Goal: Task Accomplishment & Management: Use online tool/utility

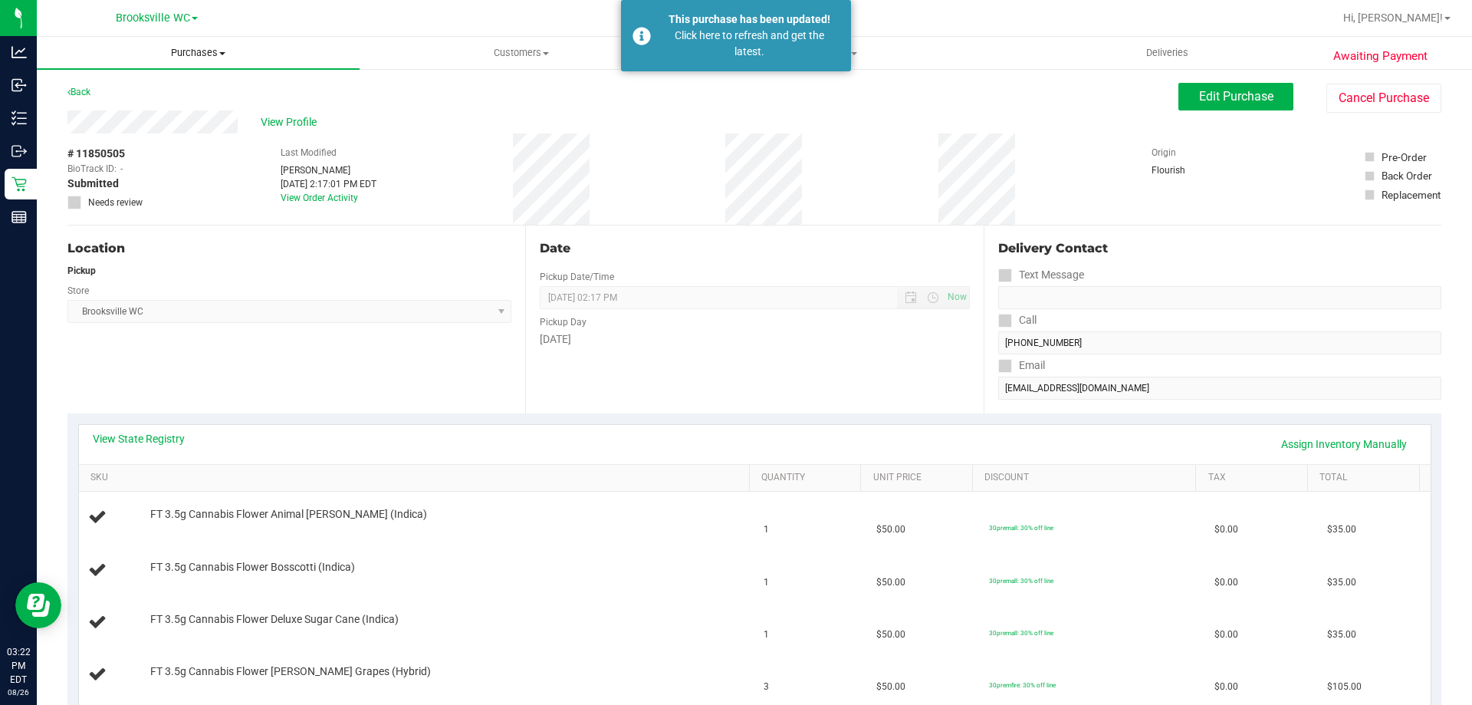
click at [189, 58] on span "Purchases" at bounding box center [198, 53] width 323 height 14
click at [159, 104] on li "Fulfillment" at bounding box center [198, 111] width 323 height 18
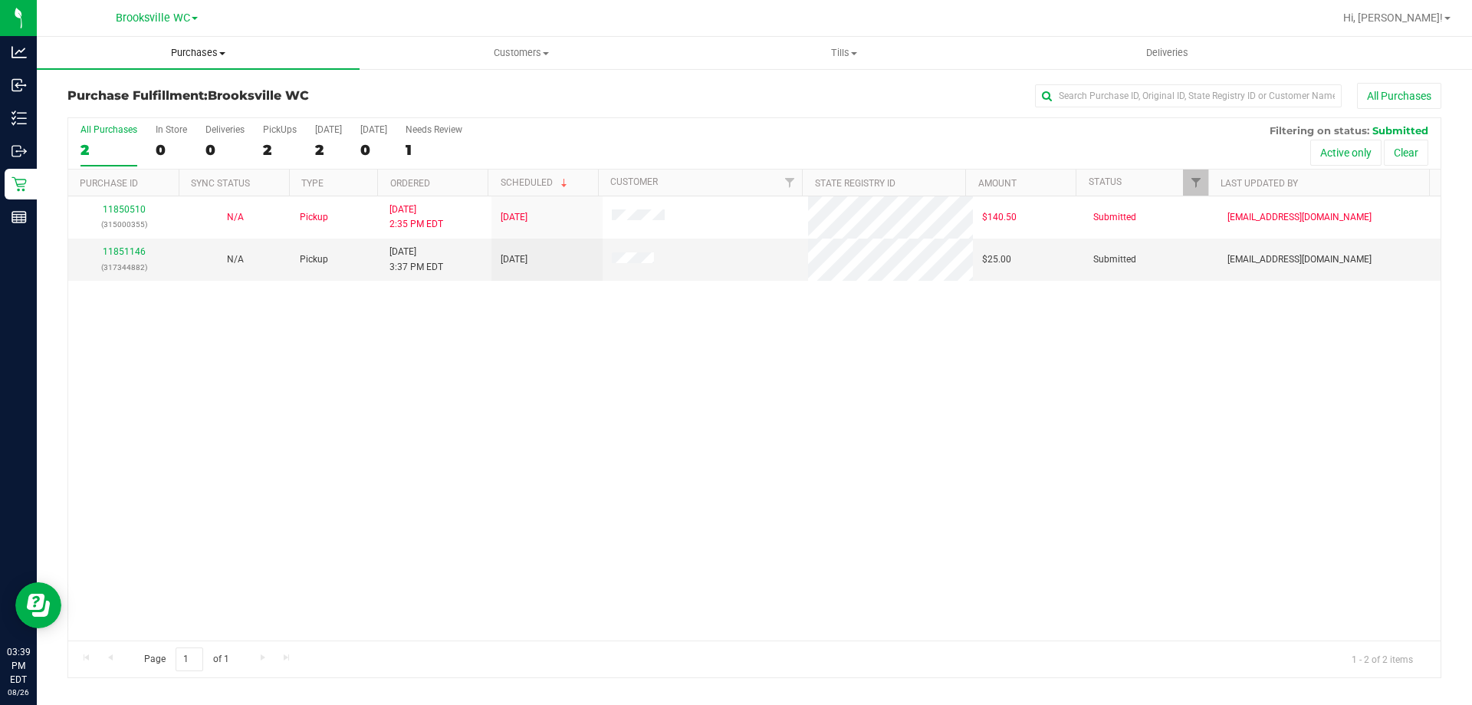
click at [200, 56] on span "Purchases" at bounding box center [198, 53] width 323 height 14
click at [197, 111] on li "Fulfillment" at bounding box center [198, 111] width 323 height 18
click at [134, 249] on link "11851146" at bounding box center [124, 251] width 43 height 11
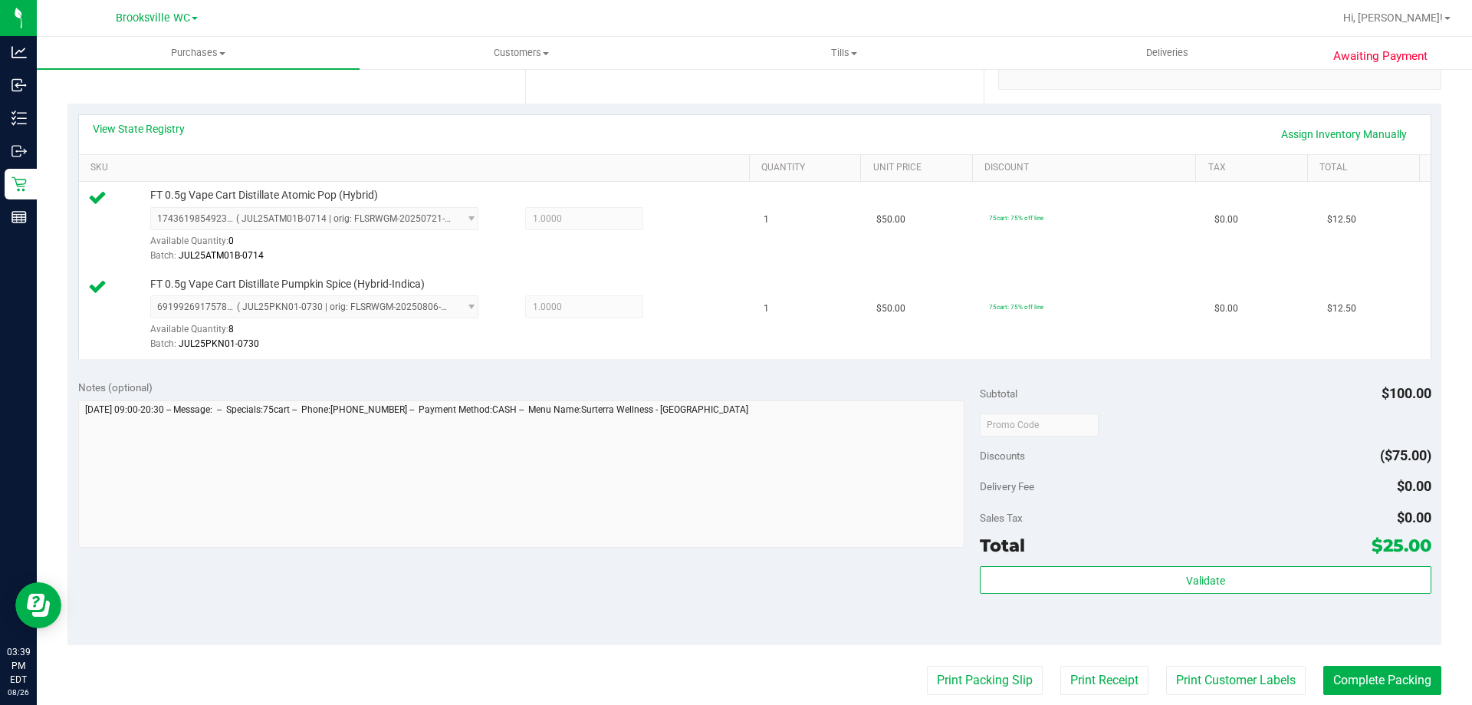
scroll to position [383, 0]
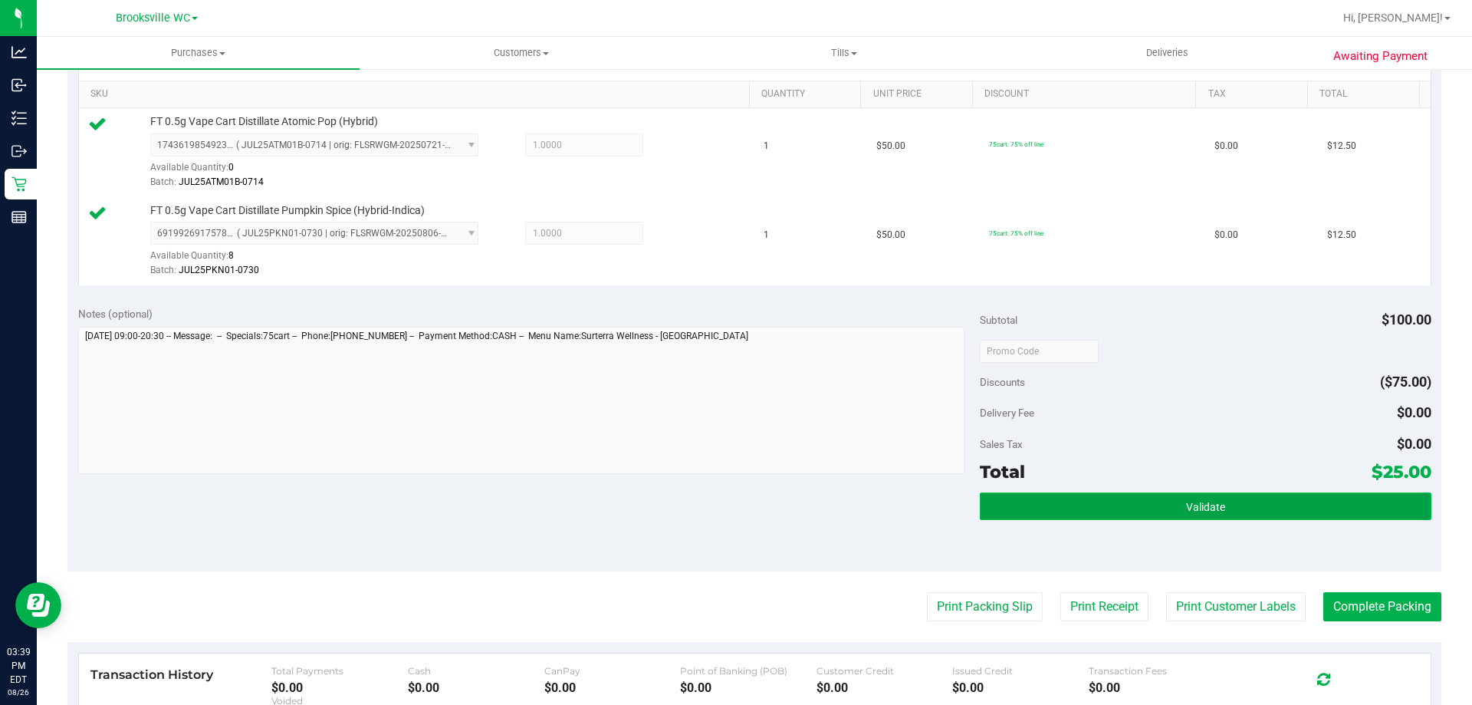
click at [1129, 506] on button "Validate" at bounding box center [1205, 506] width 451 height 28
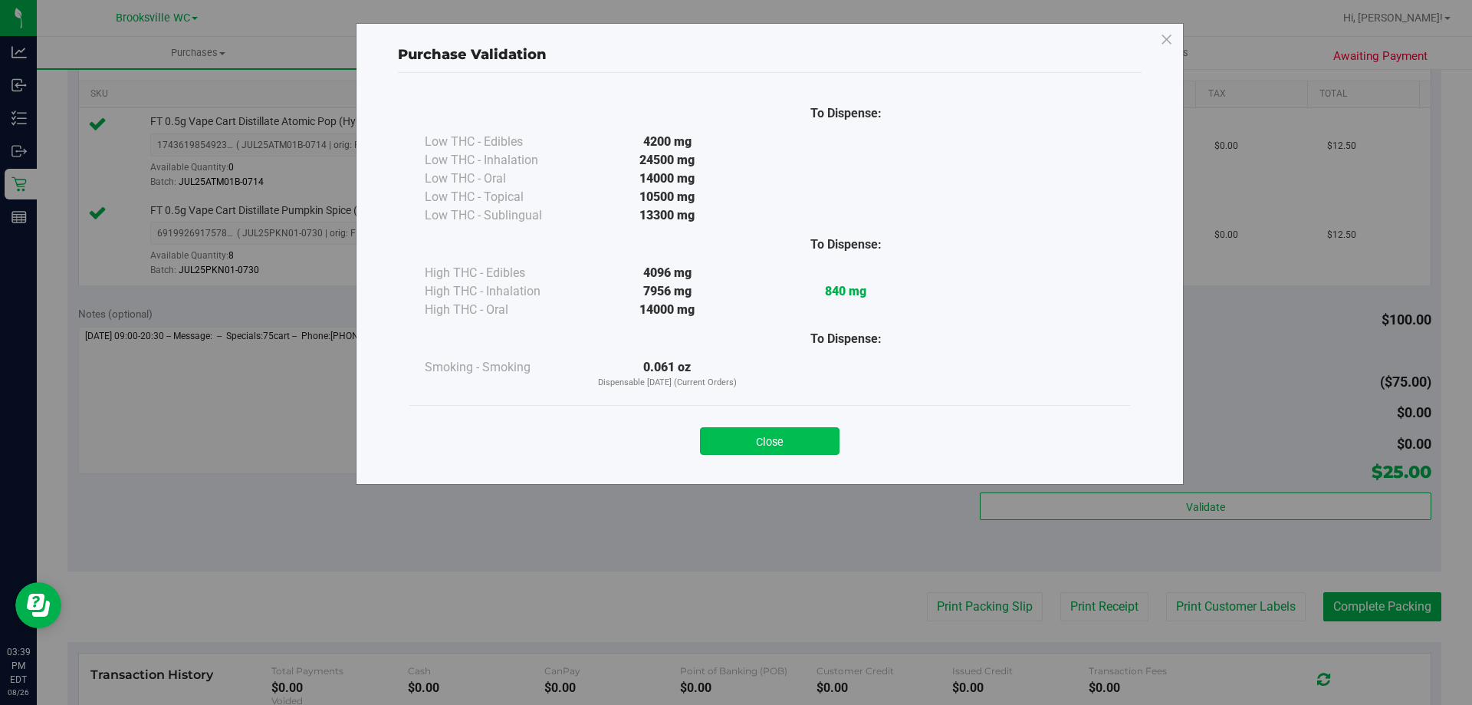
click at [793, 436] on button "Close" at bounding box center [770, 441] width 140 height 28
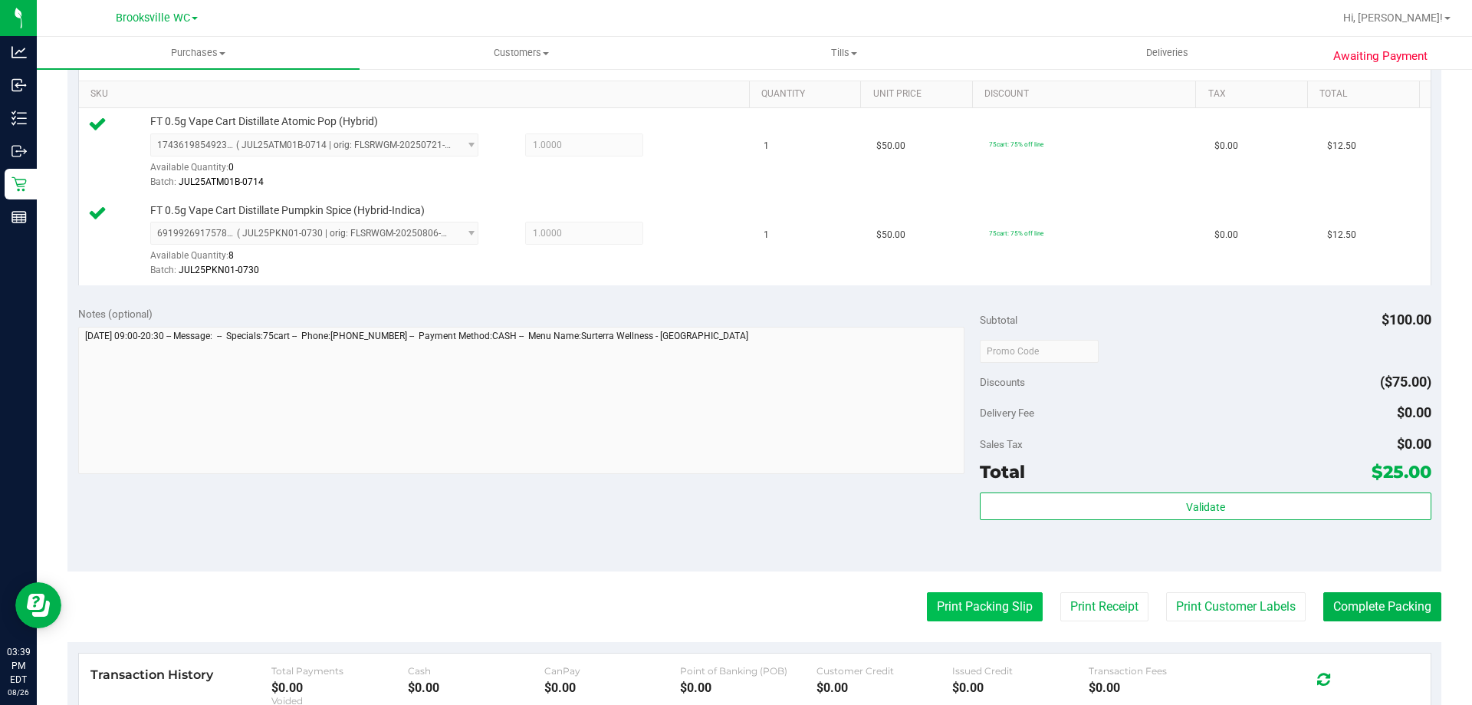
click at [993, 609] on button "Print Packing Slip" at bounding box center [985, 606] width 116 height 29
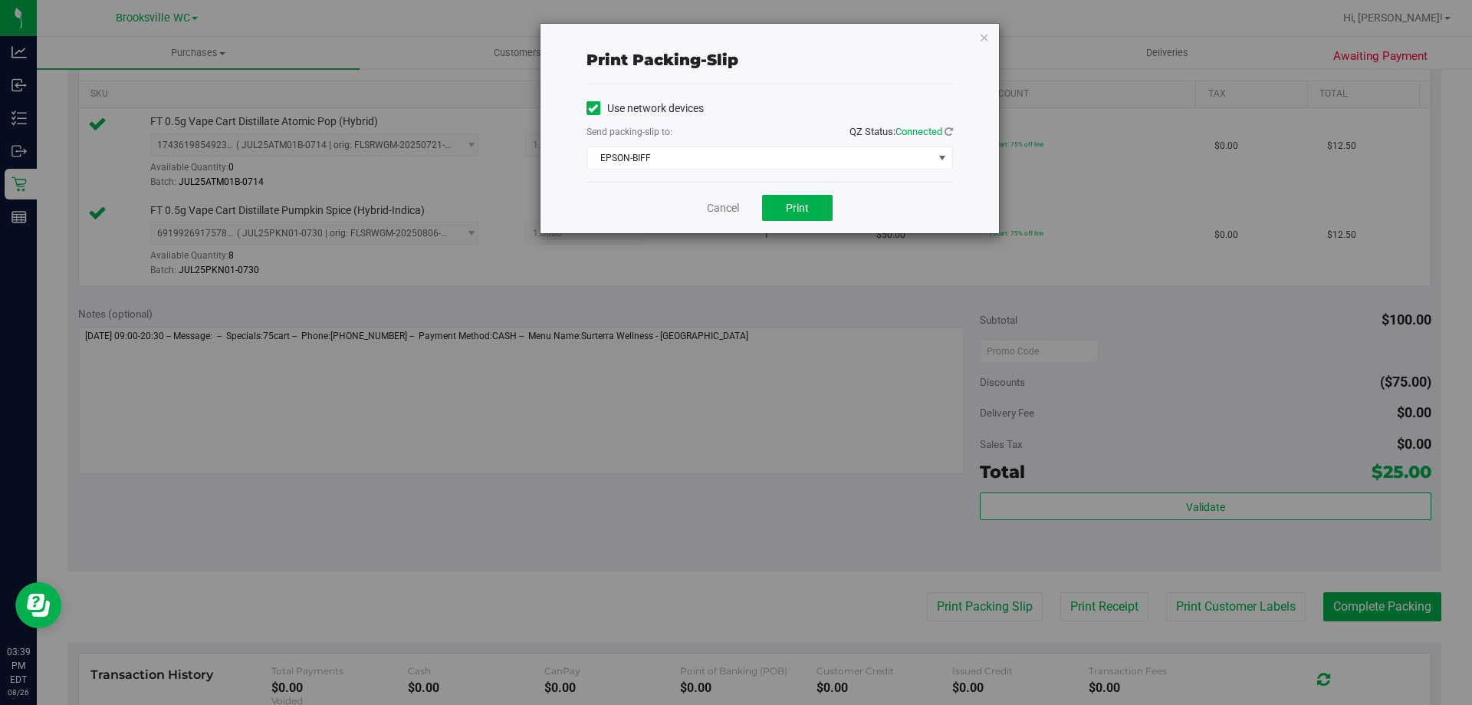
click at [797, 222] on div "Cancel Print" at bounding box center [769, 207] width 366 height 51
click at [799, 210] on span "Print" at bounding box center [797, 208] width 23 height 12
click at [721, 208] on link "Cancel" at bounding box center [723, 208] width 32 height 16
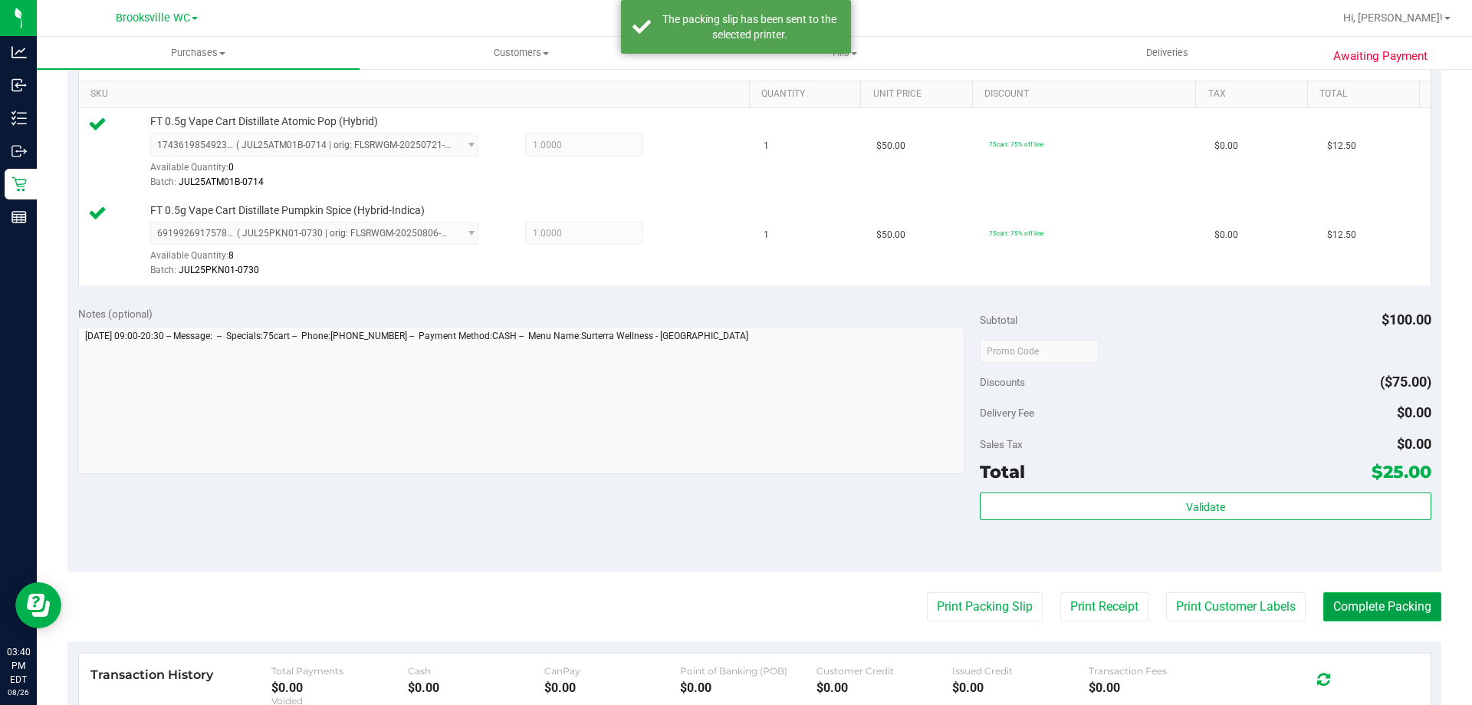
click at [1348, 603] on button "Complete Packing" at bounding box center [1382, 606] width 118 height 29
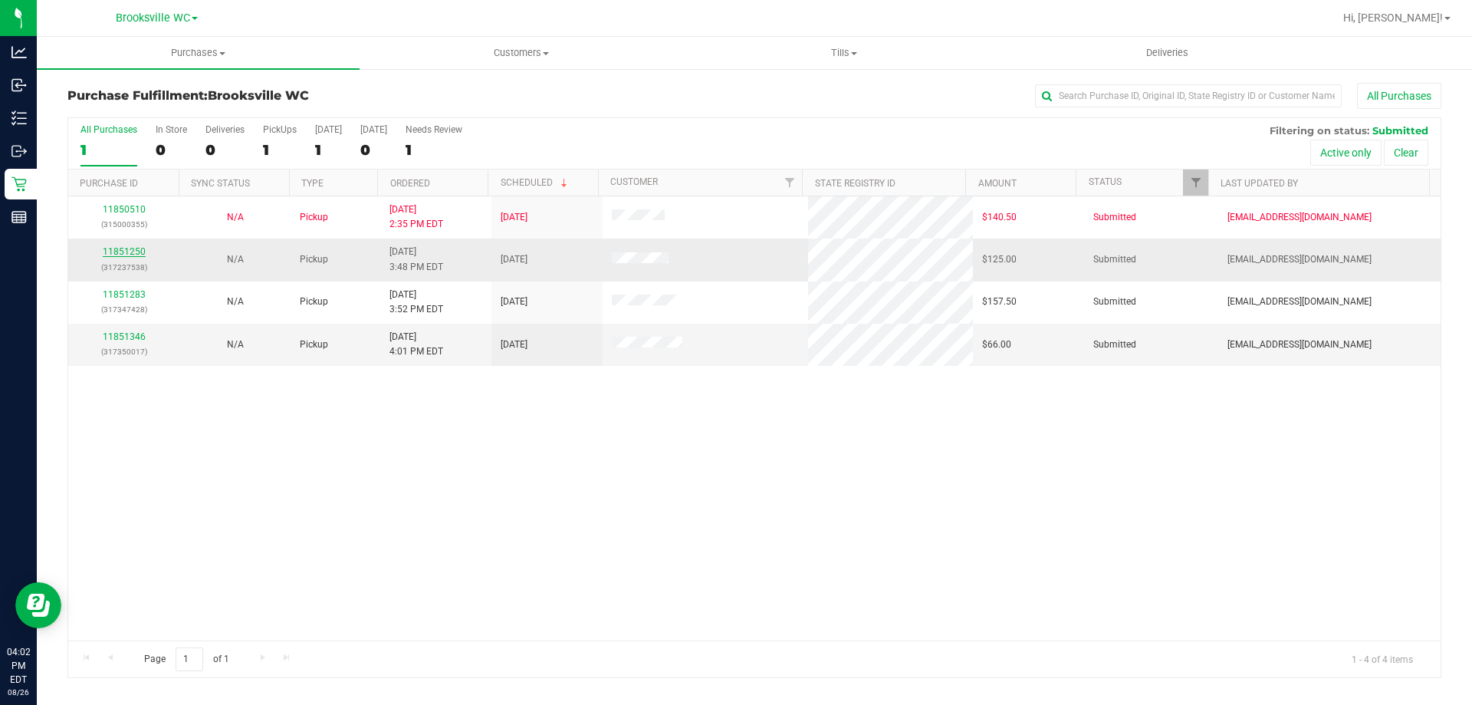
click at [118, 250] on link "11851250" at bounding box center [124, 251] width 43 height 11
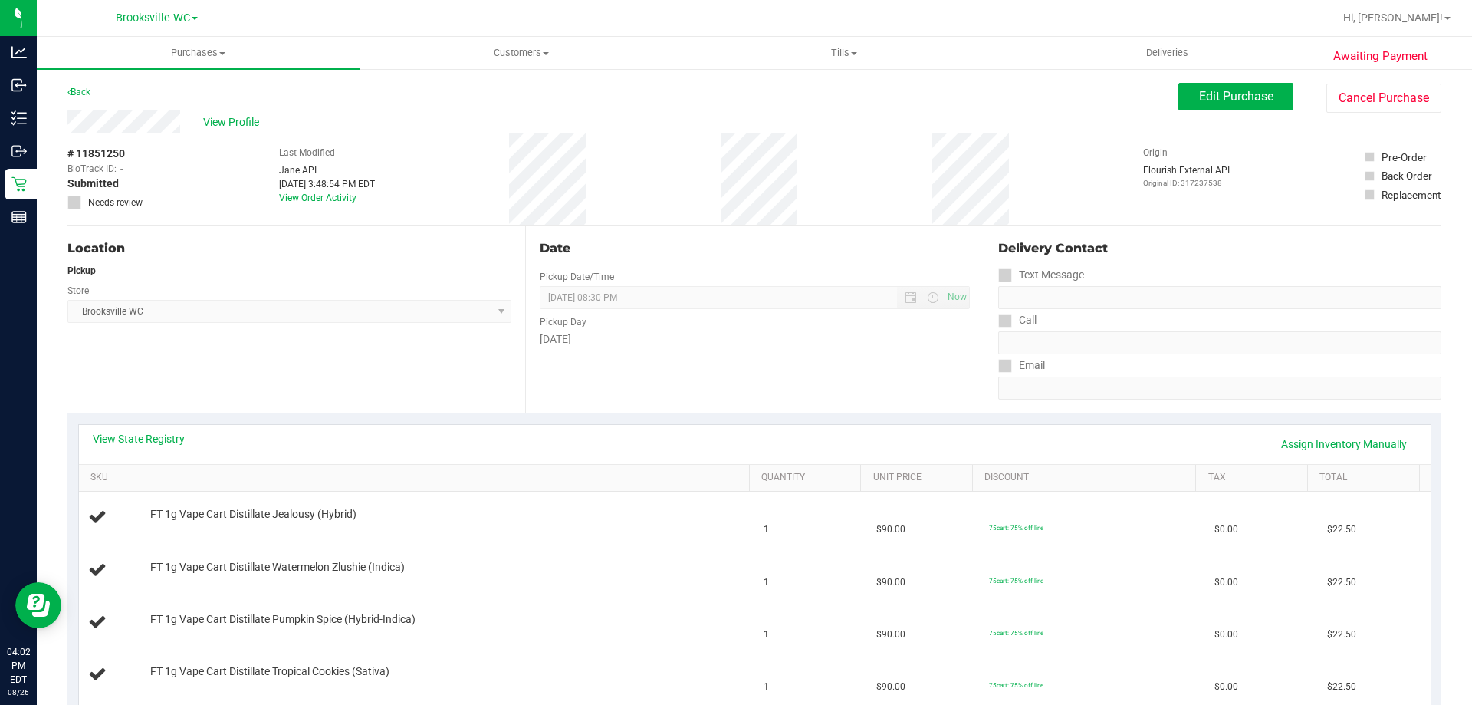
click at [155, 435] on link "View State Registry" at bounding box center [139, 438] width 92 height 15
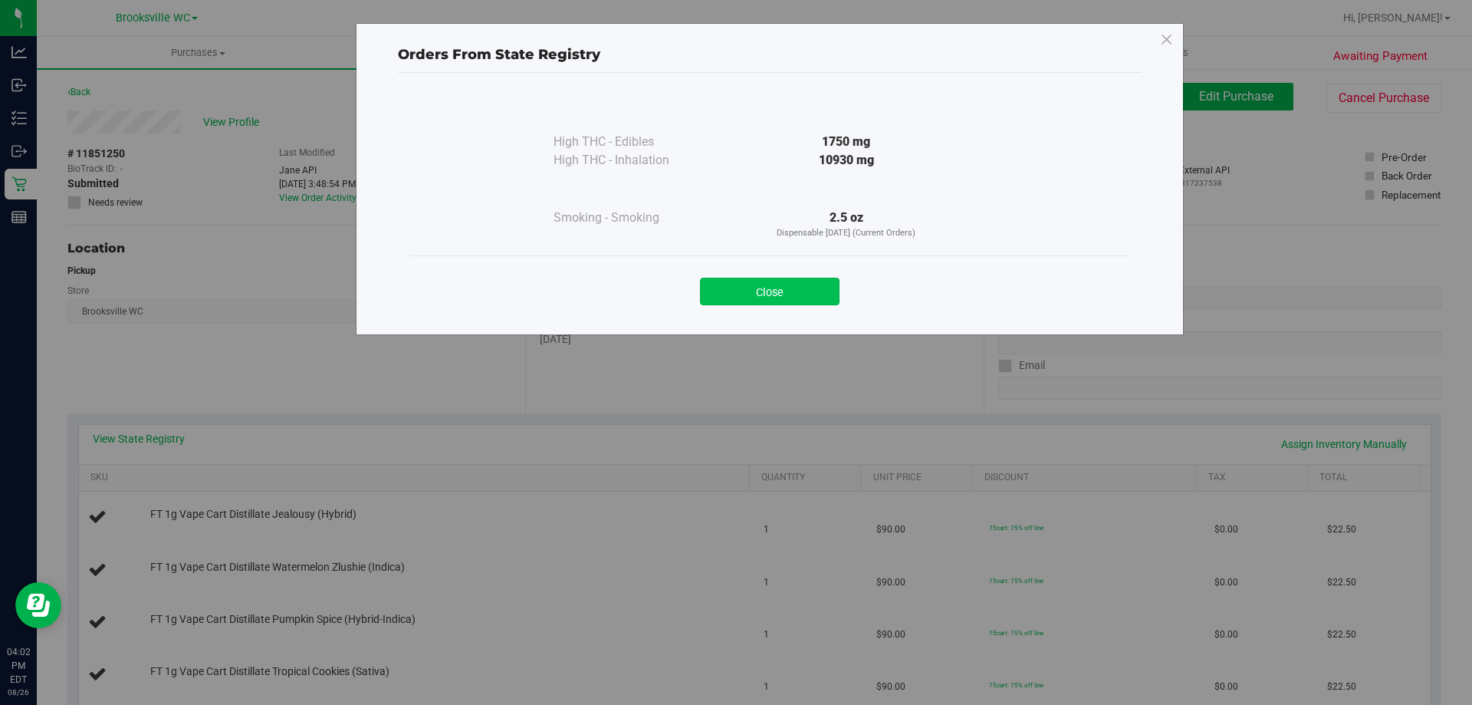
click at [786, 288] on button "Close" at bounding box center [770, 292] width 140 height 28
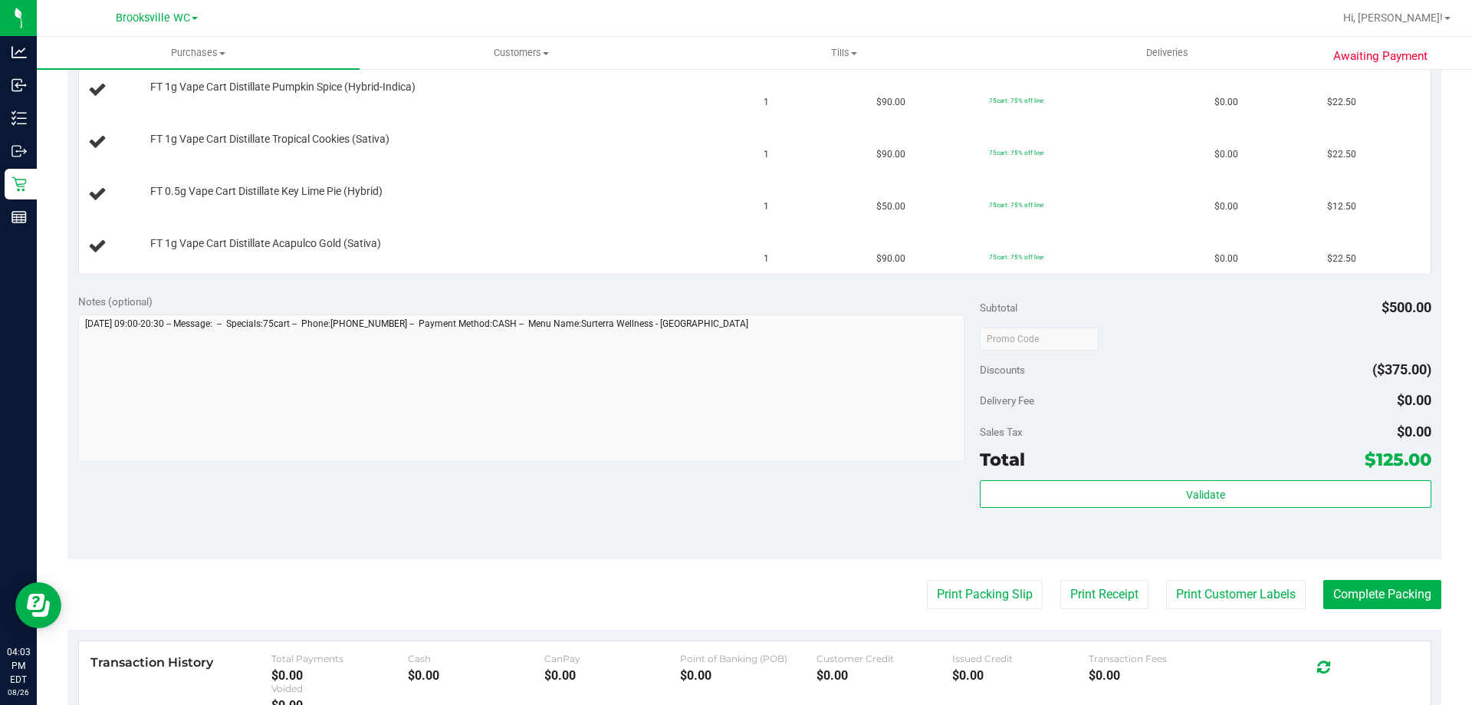
scroll to position [690, 0]
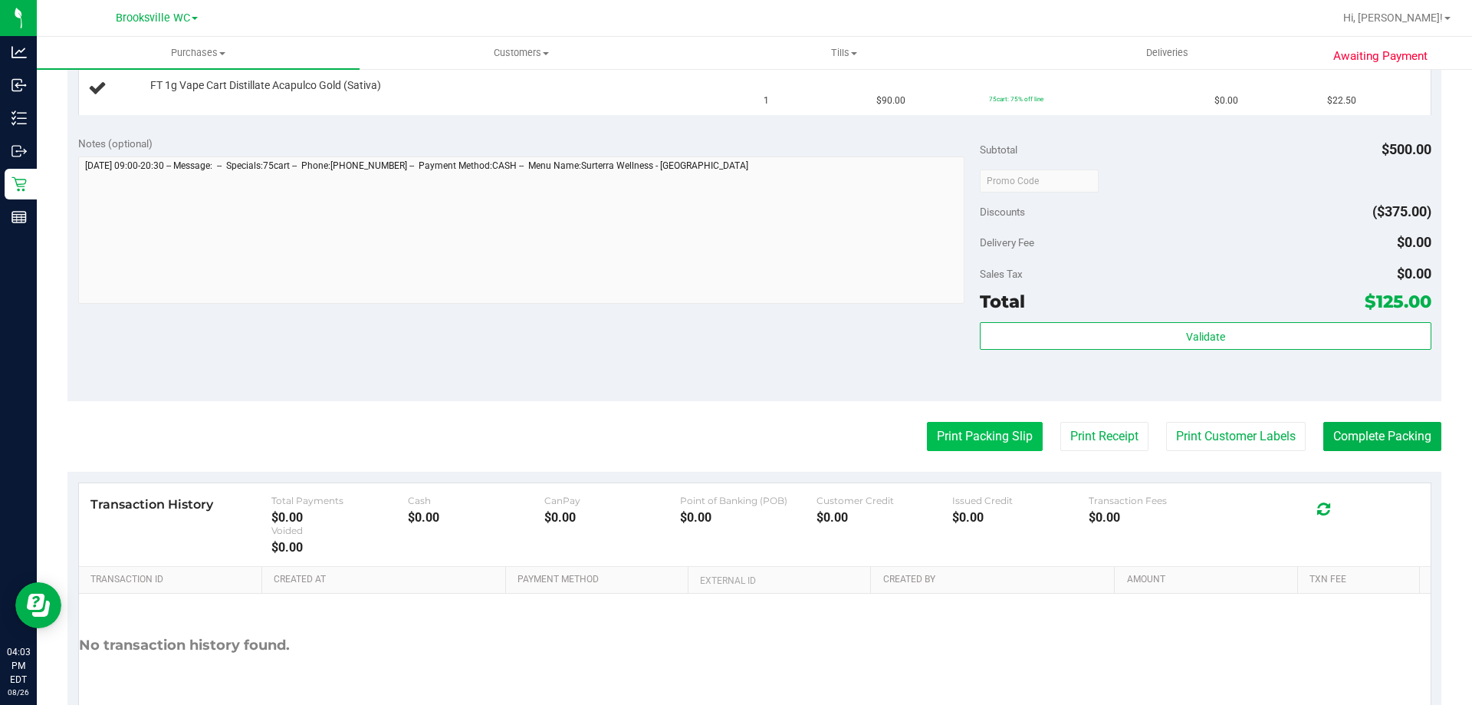
click at [946, 425] on button "Print Packing Slip" at bounding box center [985, 436] width 116 height 29
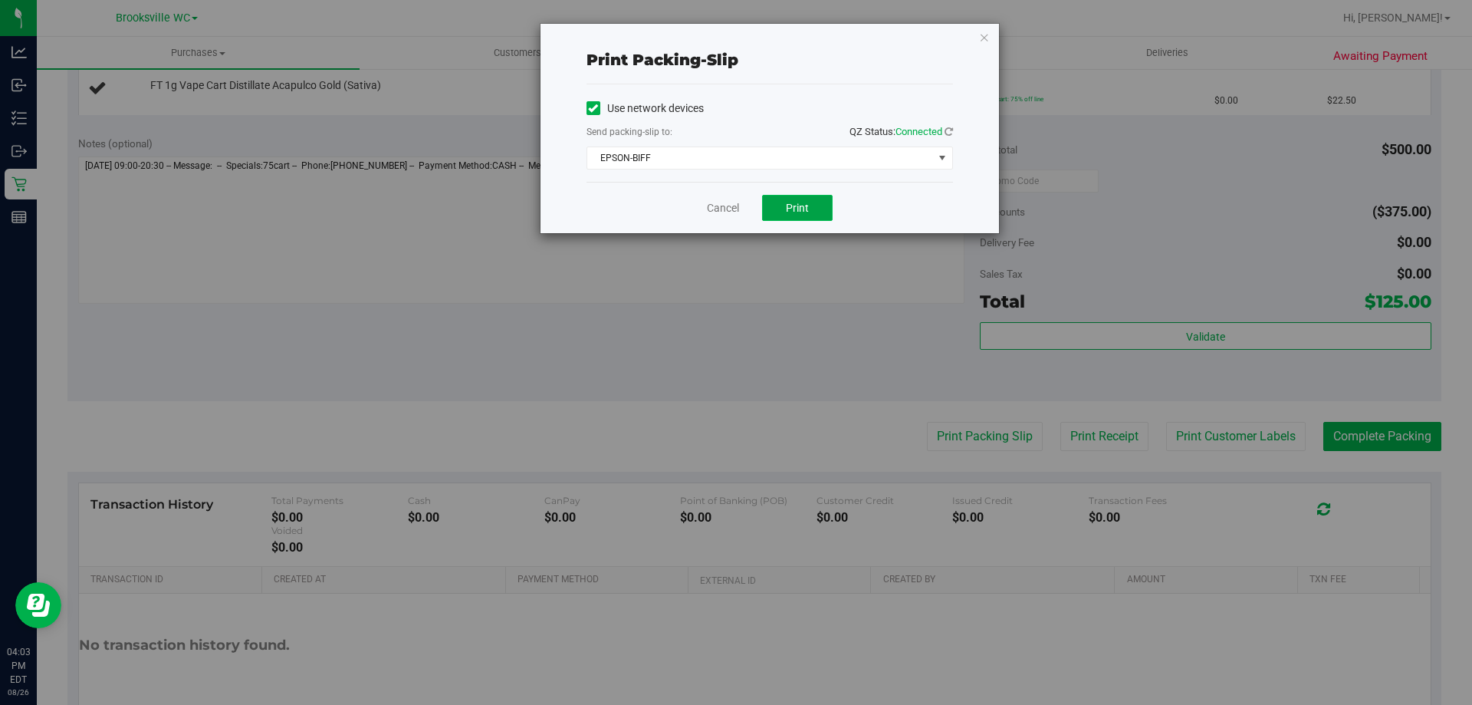
click at [803, 205] on span "Print" at bounding box center [797, 208] width 23 height 12
click at [714, 209] on link "Cancel" at bounding box center [723, 208] width 32 height 16
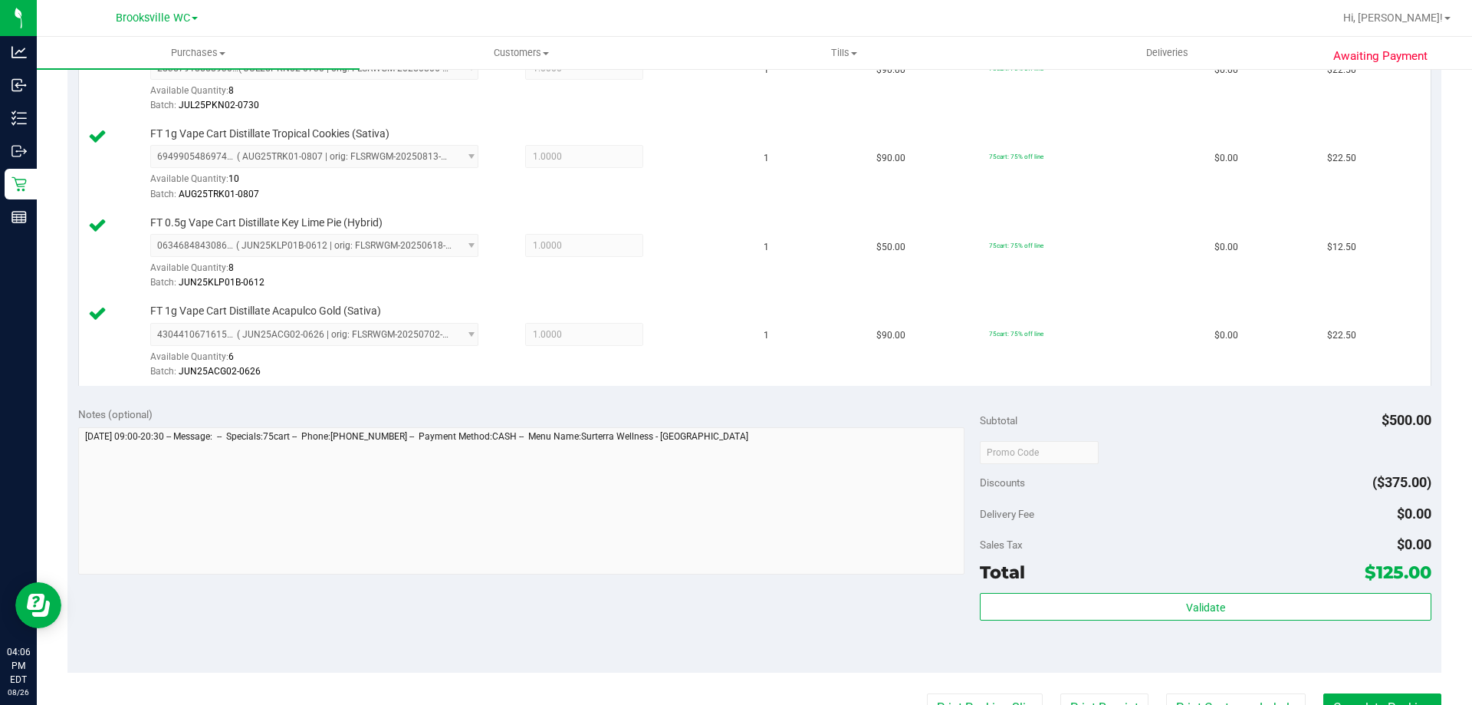
scroll to position [767, 0]
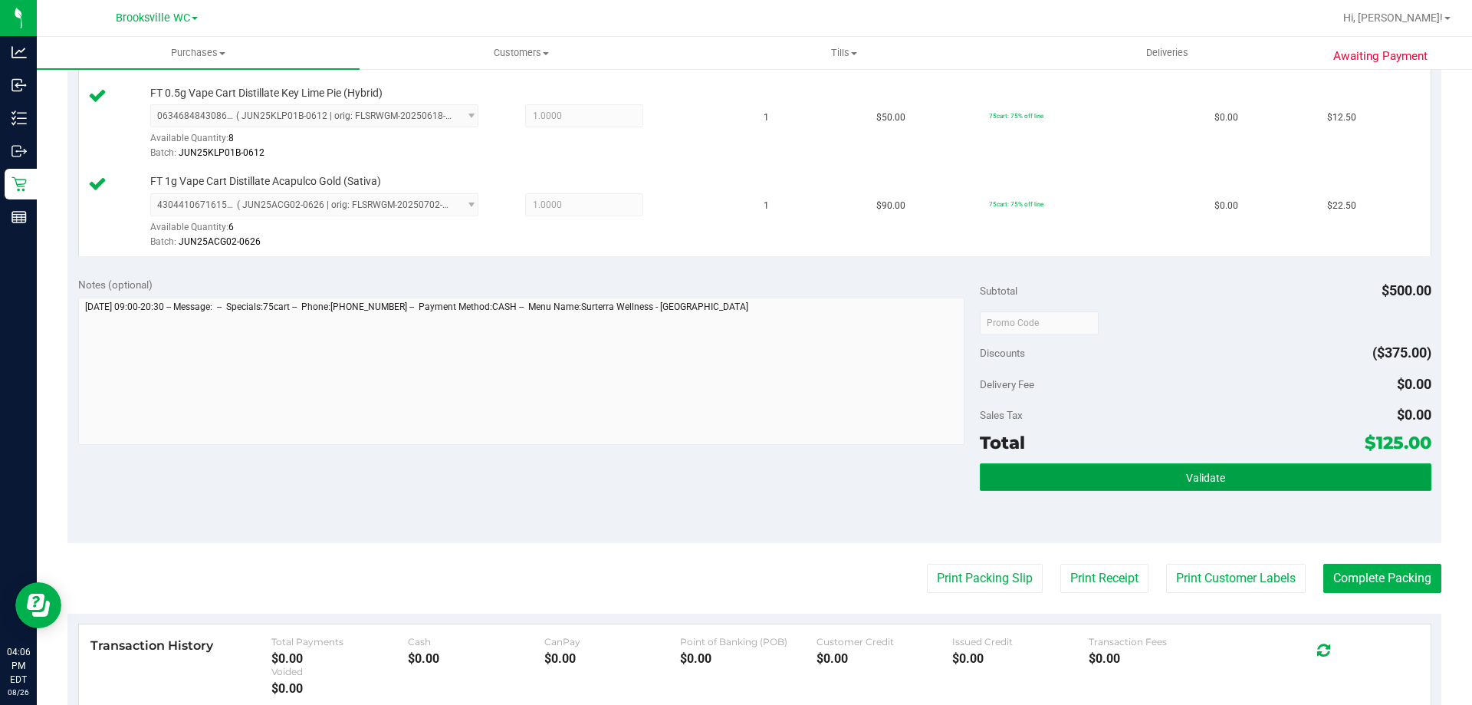
click at [1119, 481] on button "Validate" at bounding box center [1205, 477] width 451 height 28
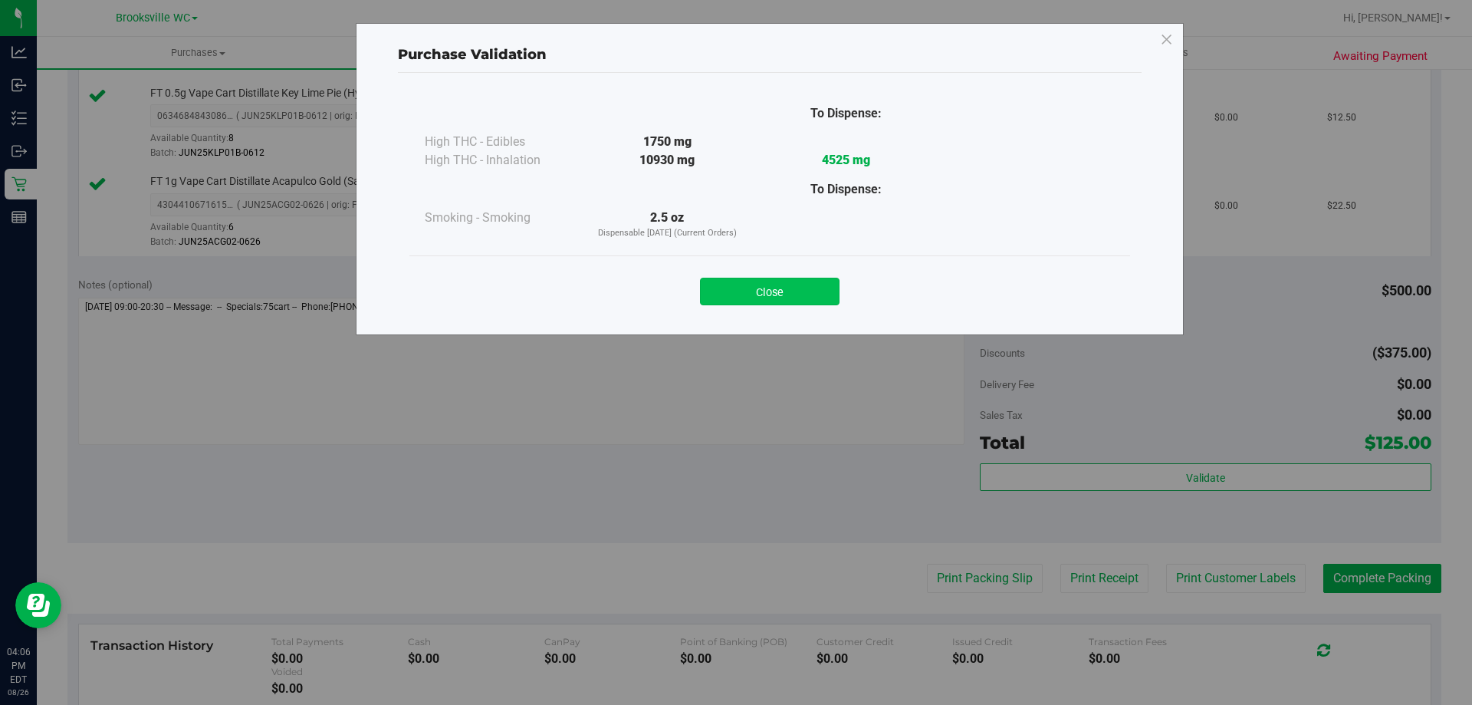
click at [752, 293] on button "Close" at bounding box center [770, 292] width 140 height 28
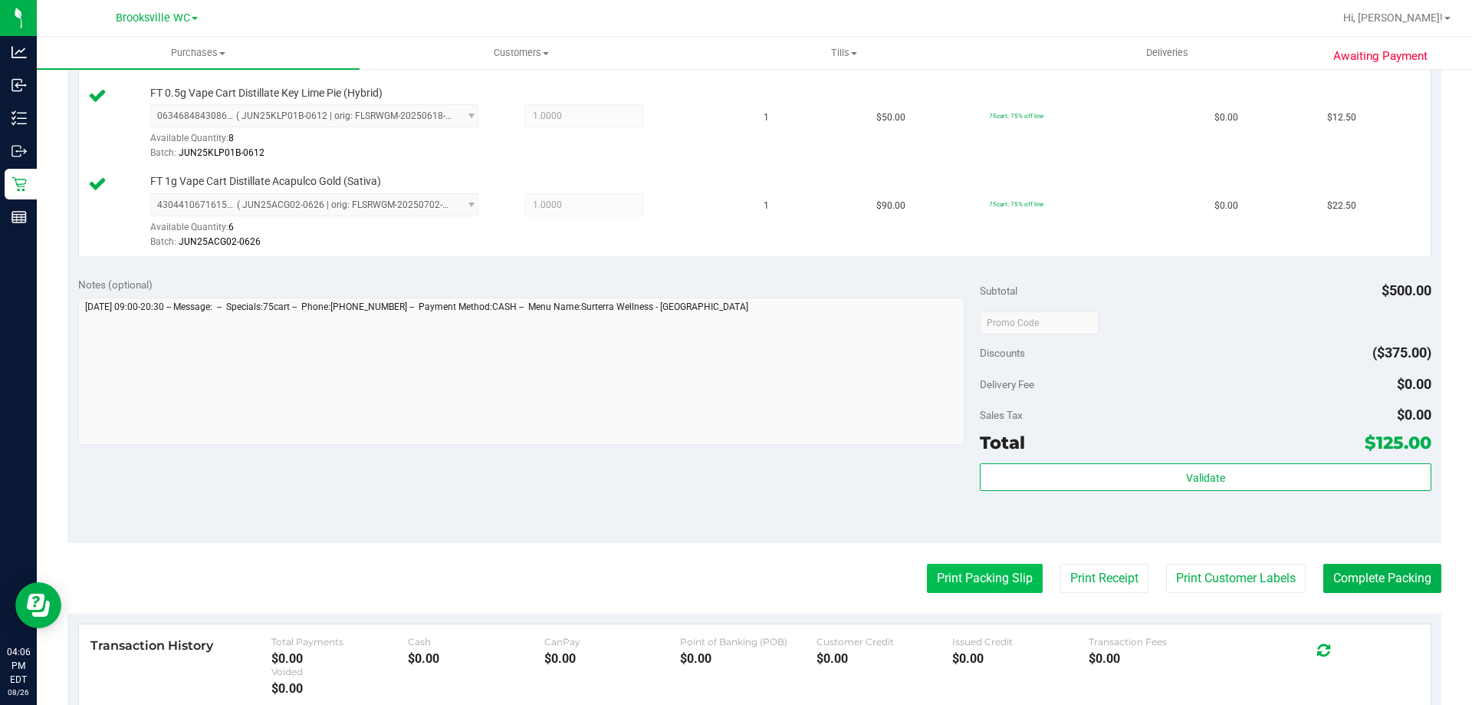
click at [977, 574] on button "Print Packing Slip" at bounding box center [985, 577] width 116 height 29
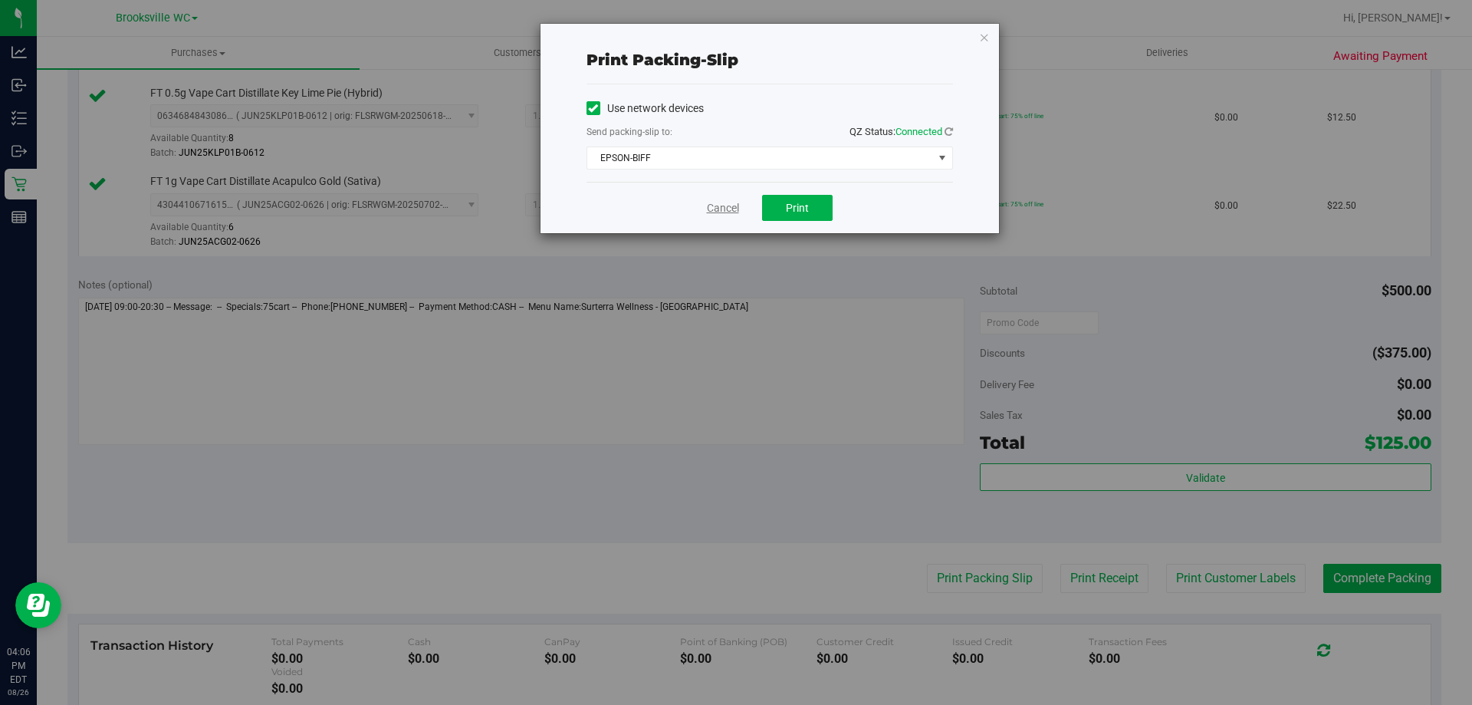
click at [727, 209] on link "Cancel" at bounding box center [723, 208] width 32 height 16
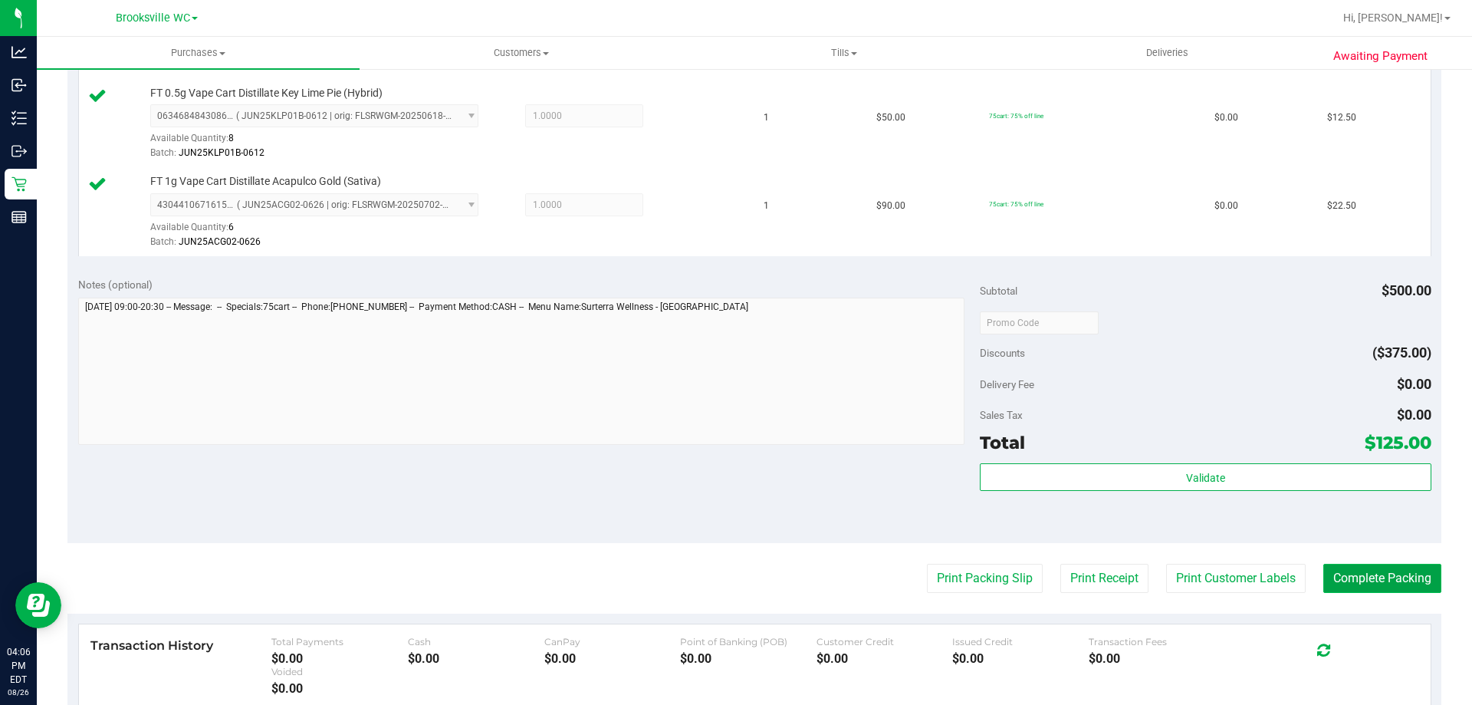
click at [1371, 583] on button "Complete Packing" at bounding box center [1382, 577] width 118 height 29
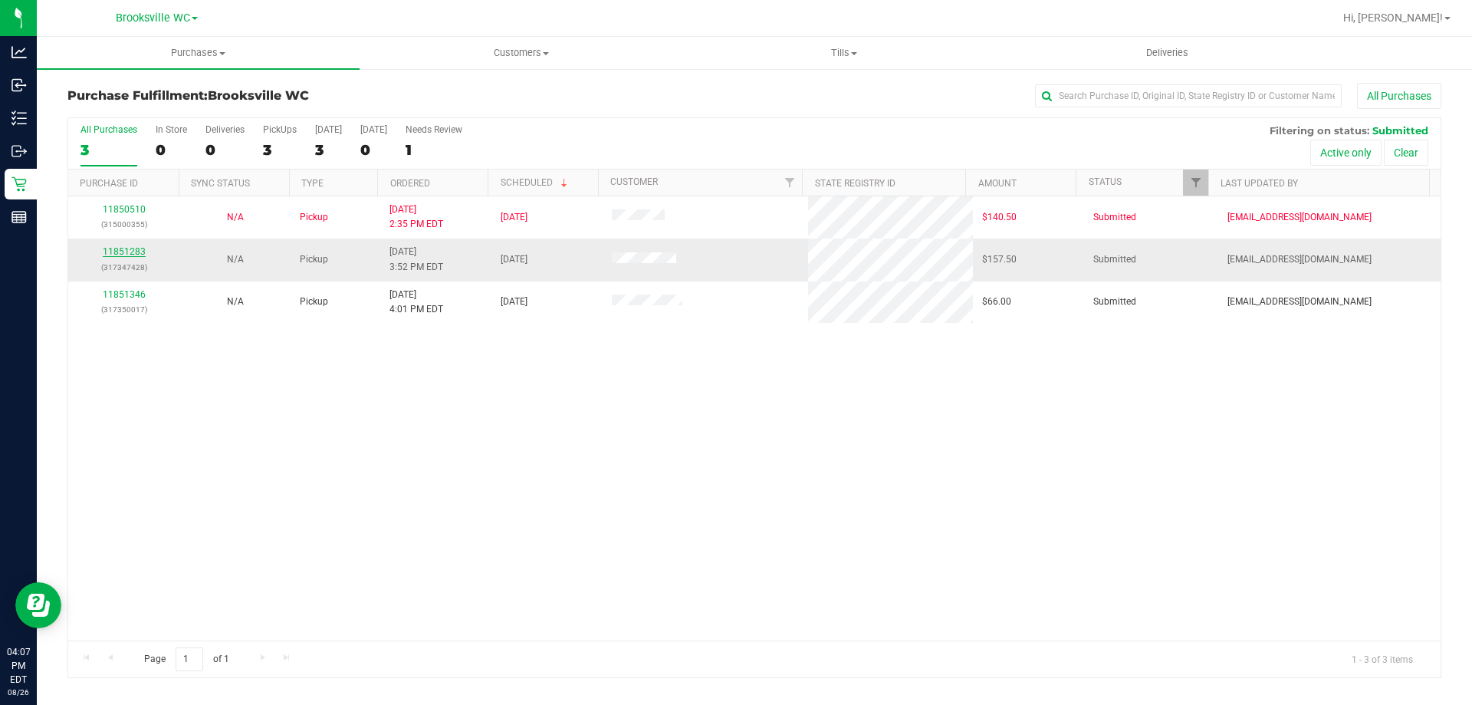
click at [138, 248] on link "11851283" at bounding box center [124, 251] width 43 height 11
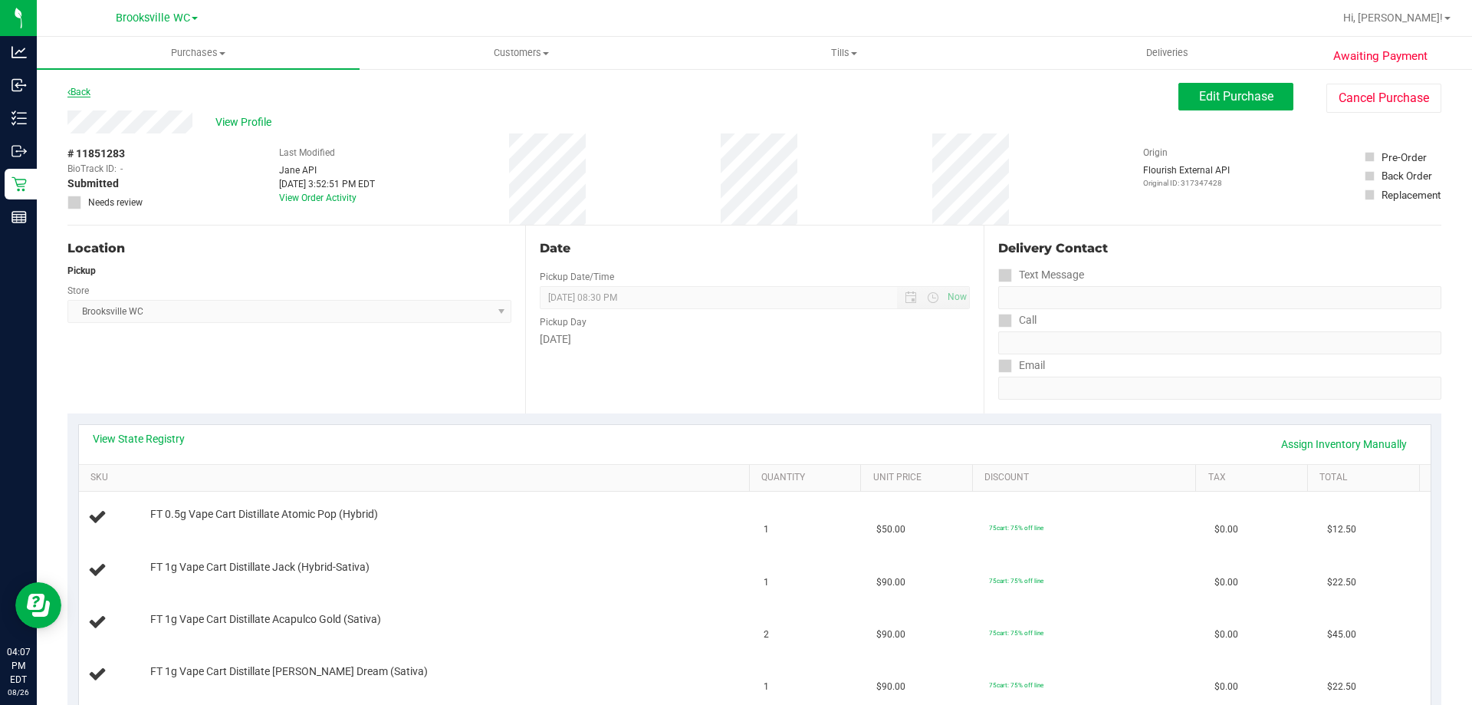
click at [80, 95] on link "Back" at bounding box center [78, 92] width 23 height 11
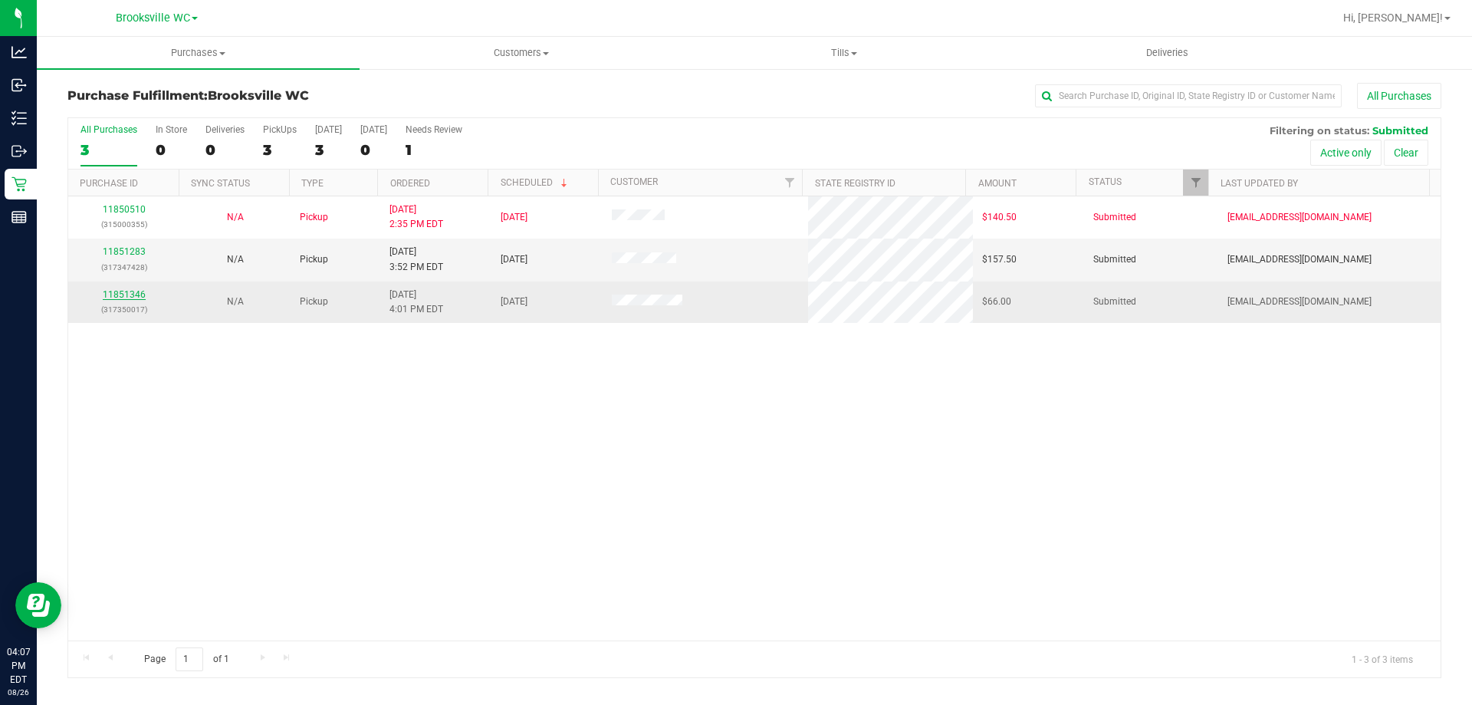
click at [132, 297] on link "11851346" at bounding box center [124, 294] width 43 height 11
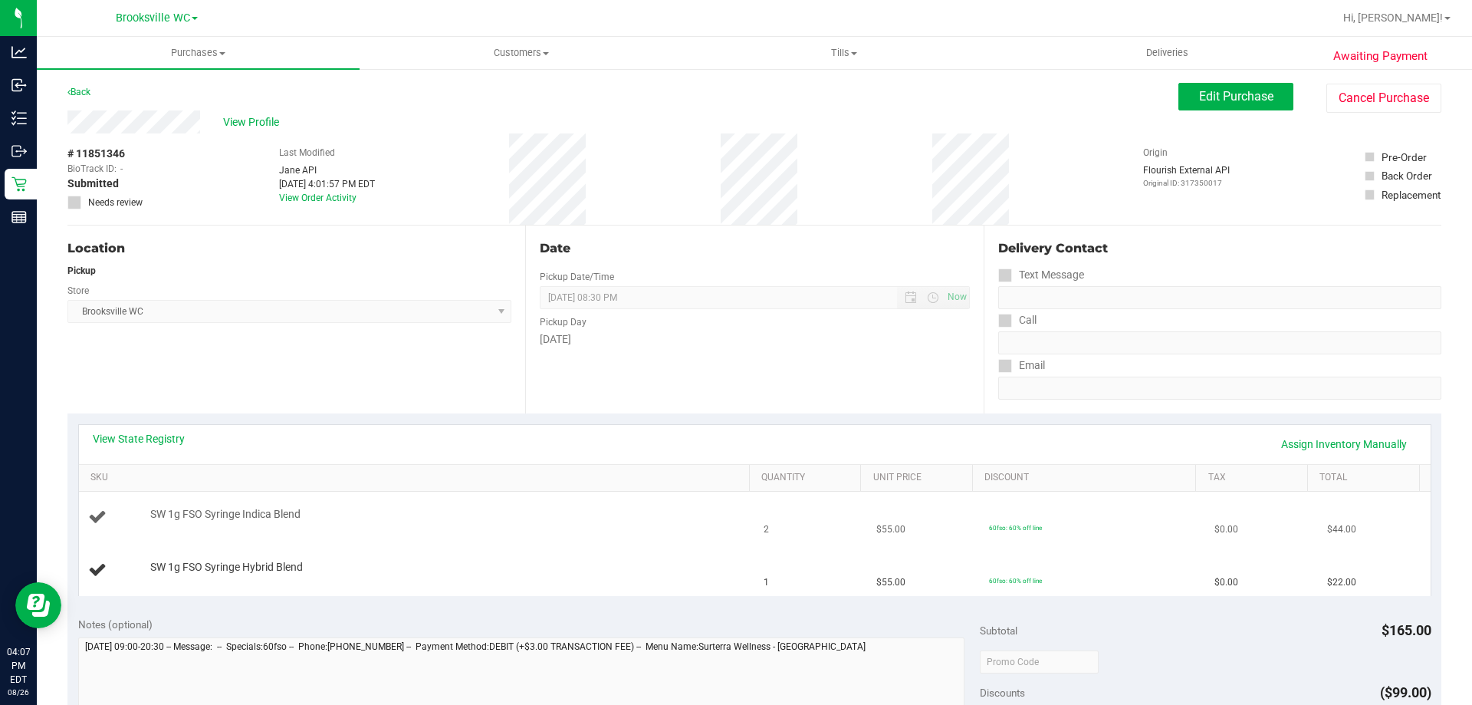
click at [540, 524] on div "SW 1g FSO Syringe Indica Blend" at bounding box center [417, 517] width 658 height 21
click at [540, 445] on div "View State Registry Assign Inventory Manually" at bounding box center [755, 444] width 1324 height 26
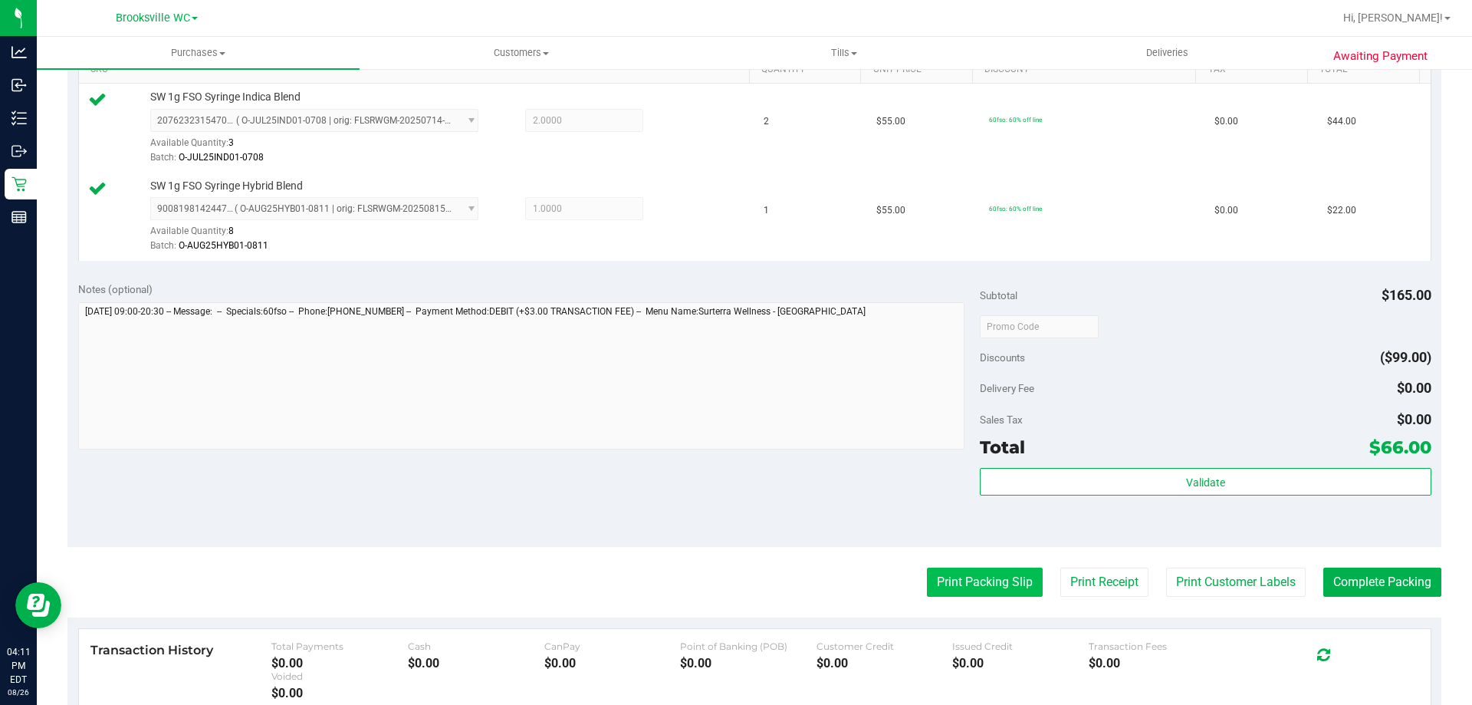
scroll to position [460, 0]
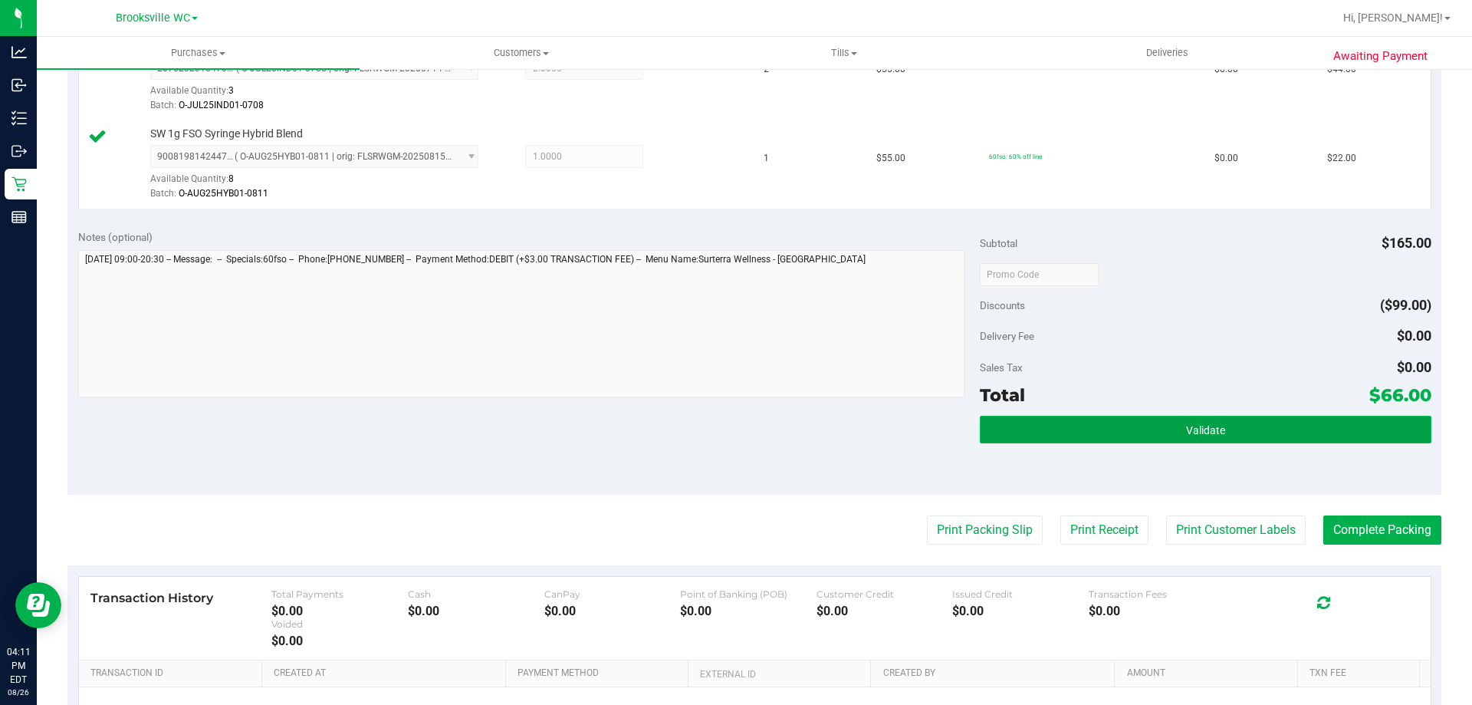
click at [1026, 422] on button "Validate" at bounding box center [1205, 430] width 451 height 28
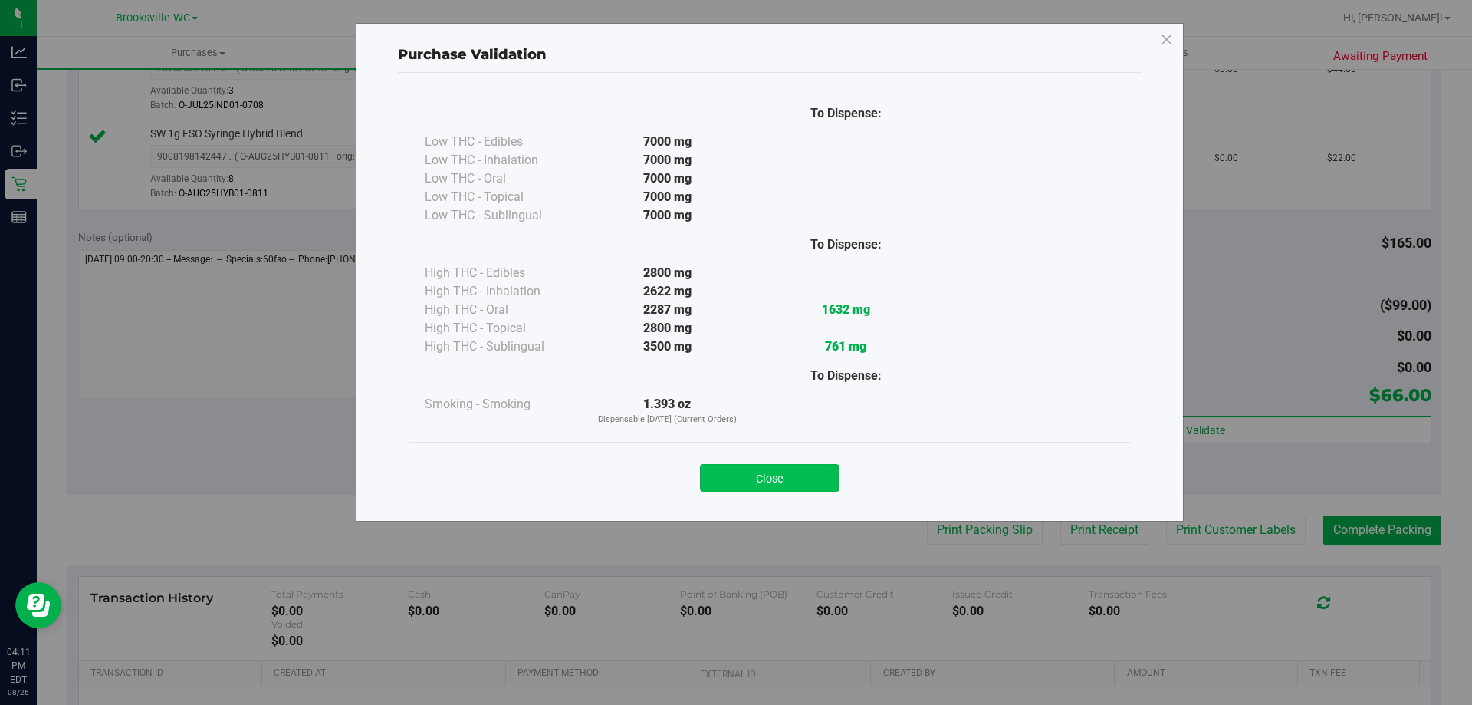
click at [765, 477] on button "Close" at bounding box center [770, 478] width 140 height 28
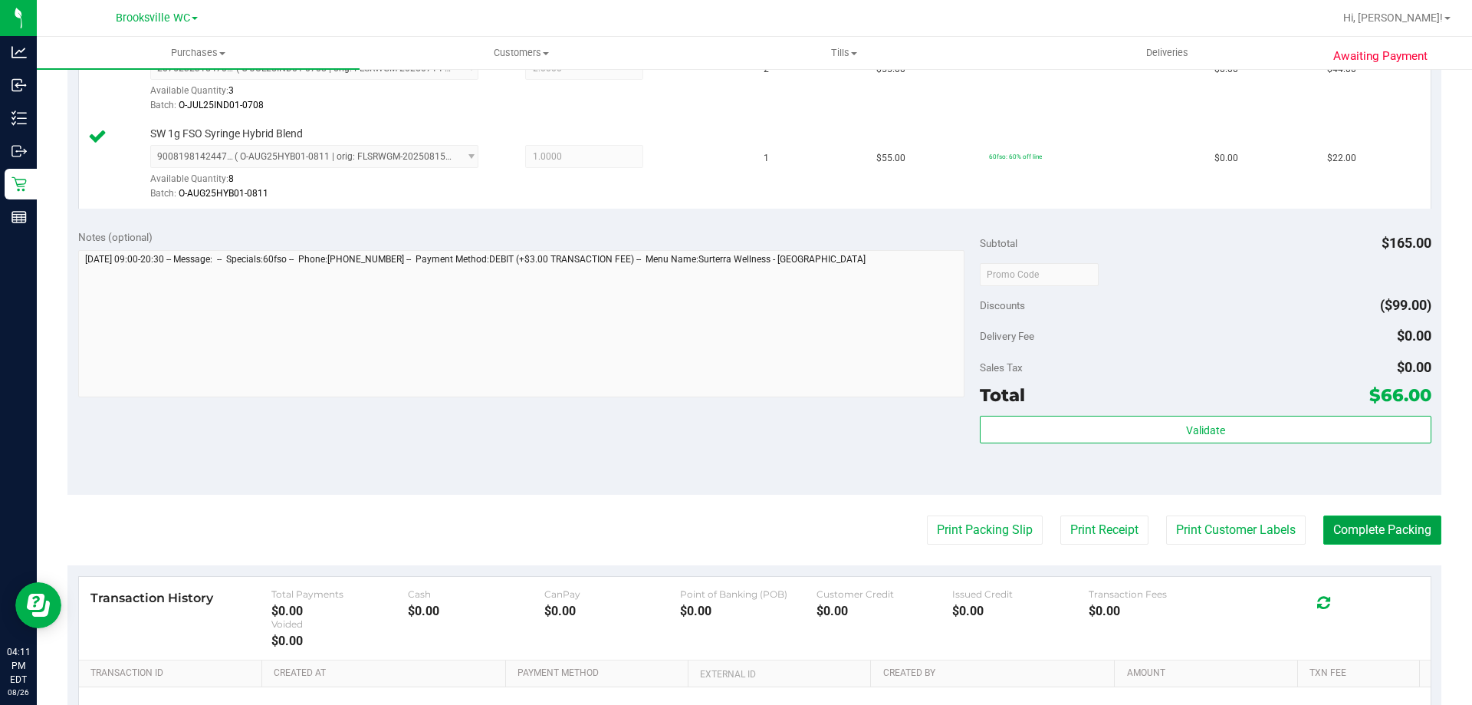
click at [1404, 539] on button "Complete Packing" at bounding box center [1382, 529] width 118 height 29
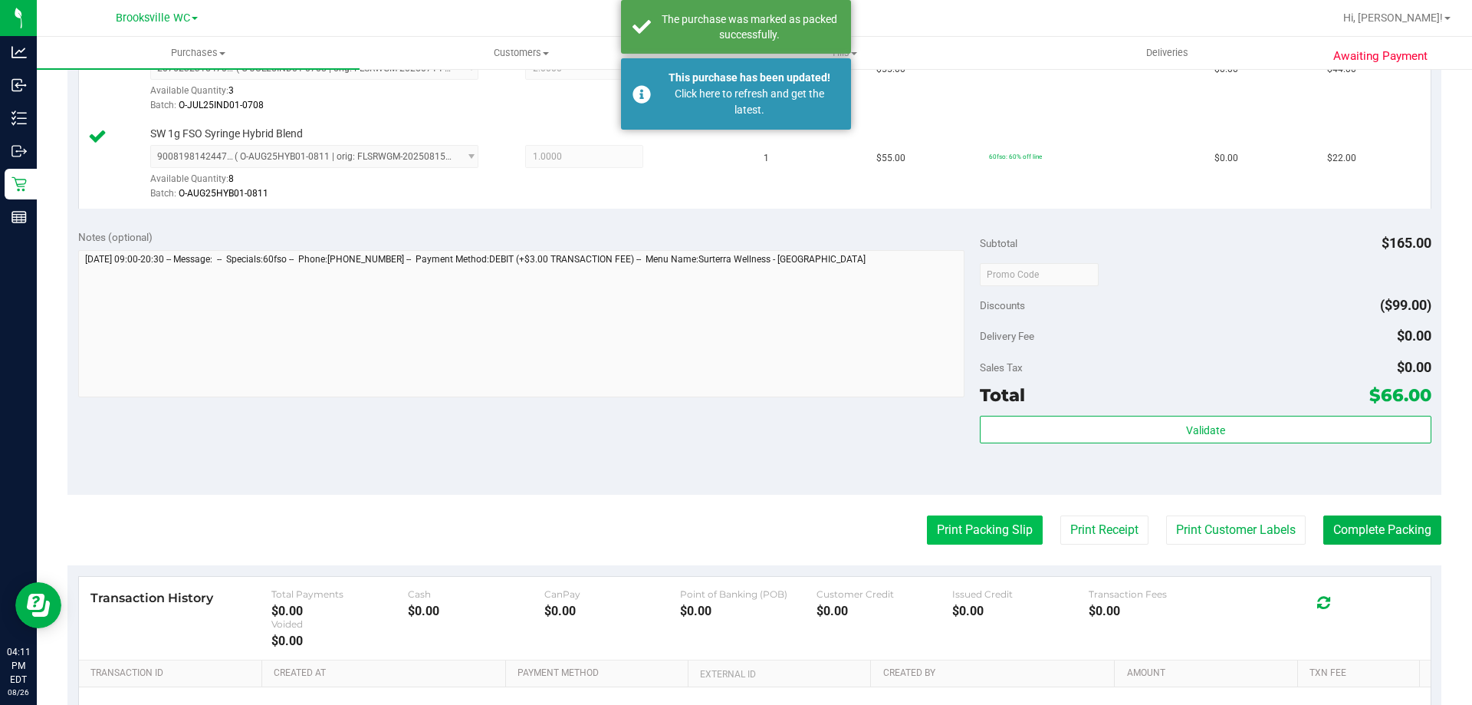
click at [986, 529] on button "Print Packing Slip" at bounding box center [985, 529] width 116 height 29
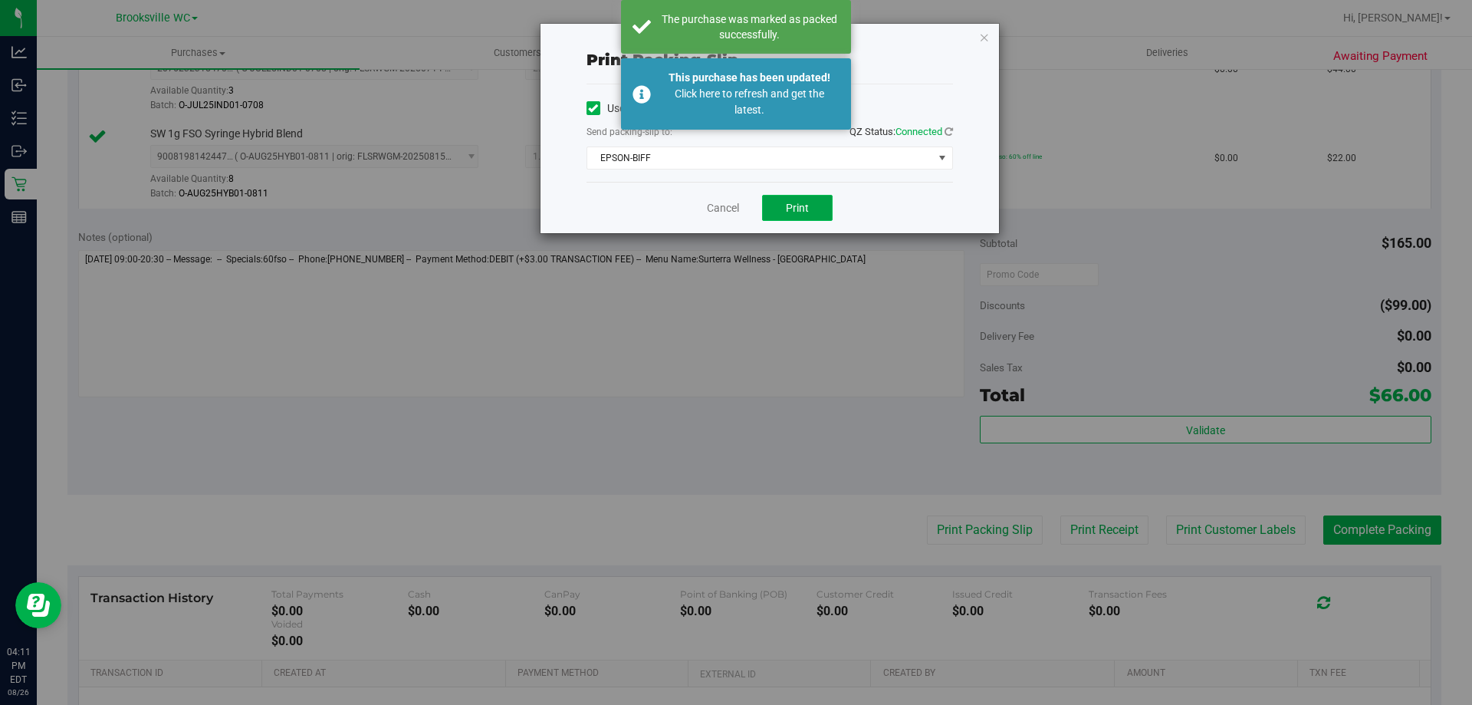
click at [790, 209] on span "Print" at bounding box center [797, 208] width 23 height 12
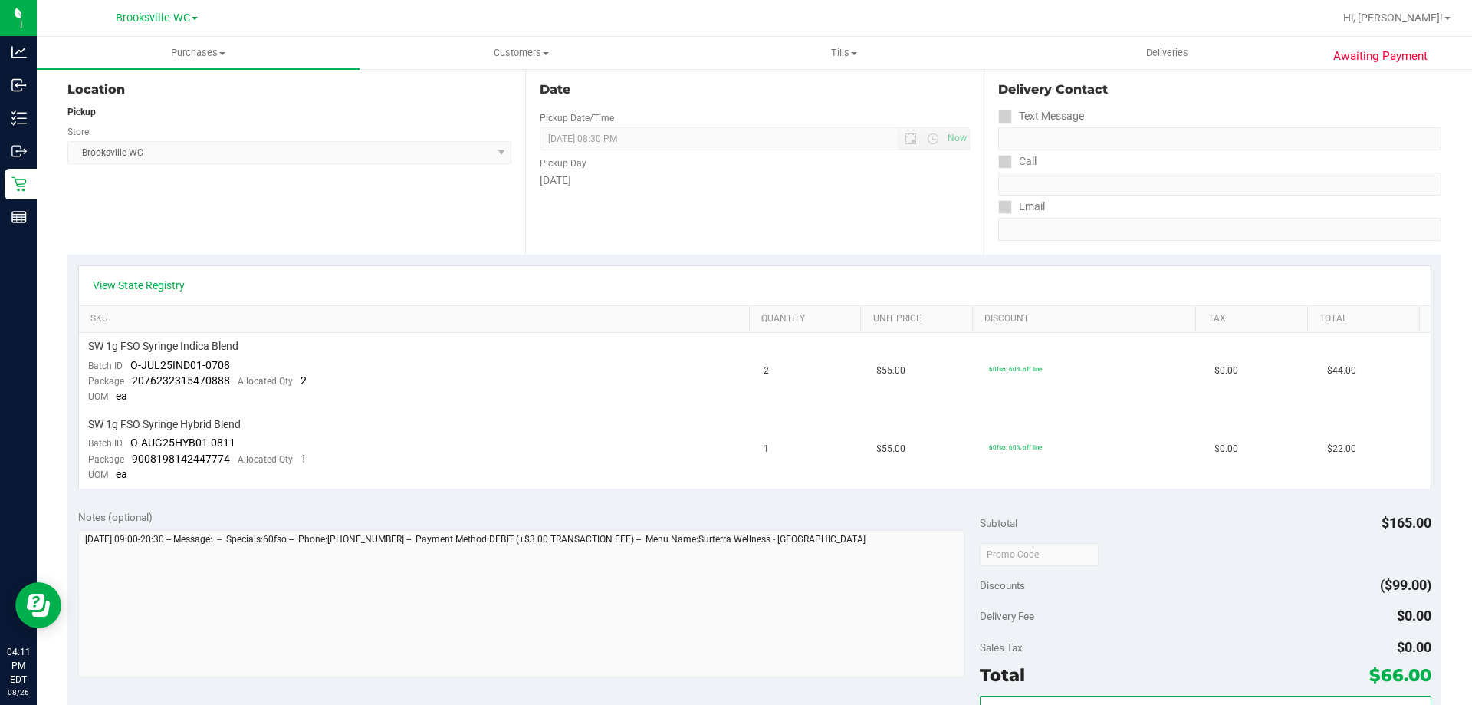
scroll to position [383, 0]
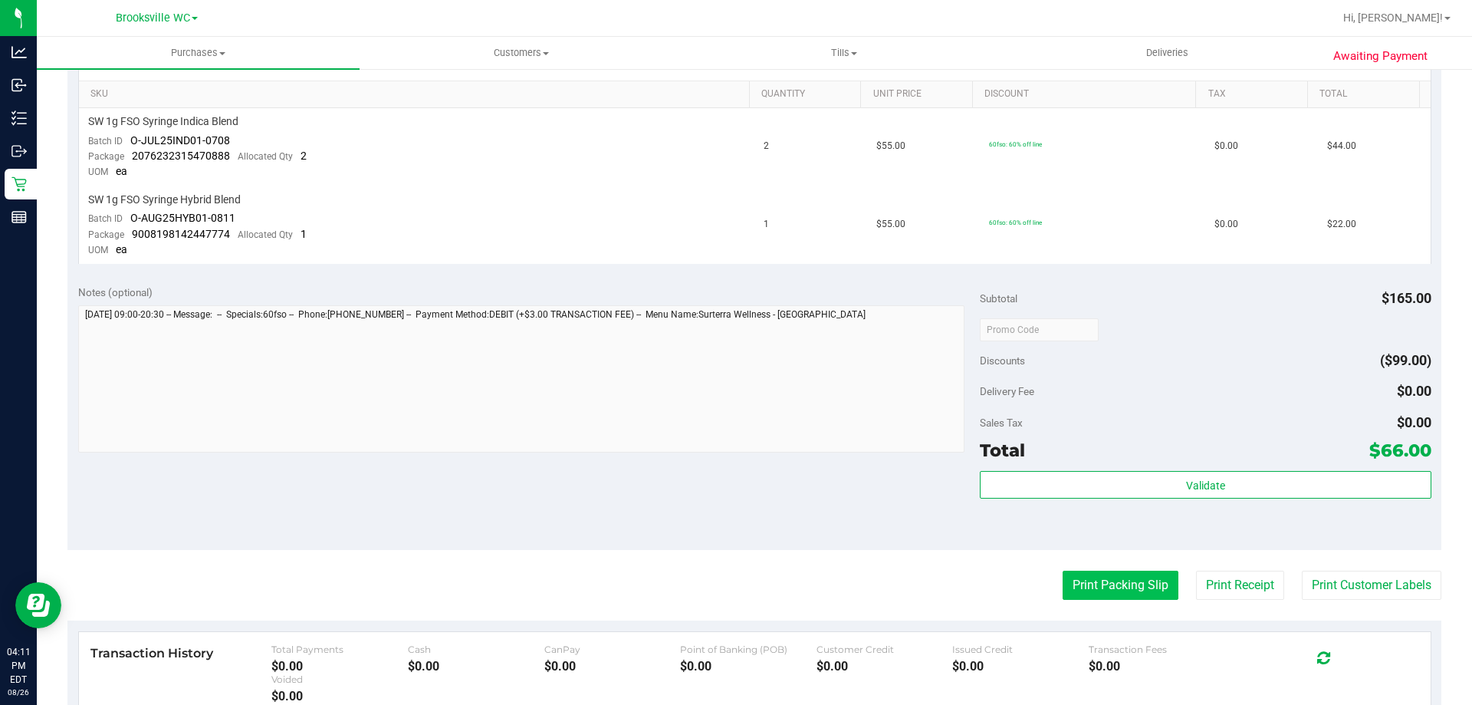
click at [1107, 581] on button "Print Packing Slip" at bounding box center [1121, 584] width 116 height 29
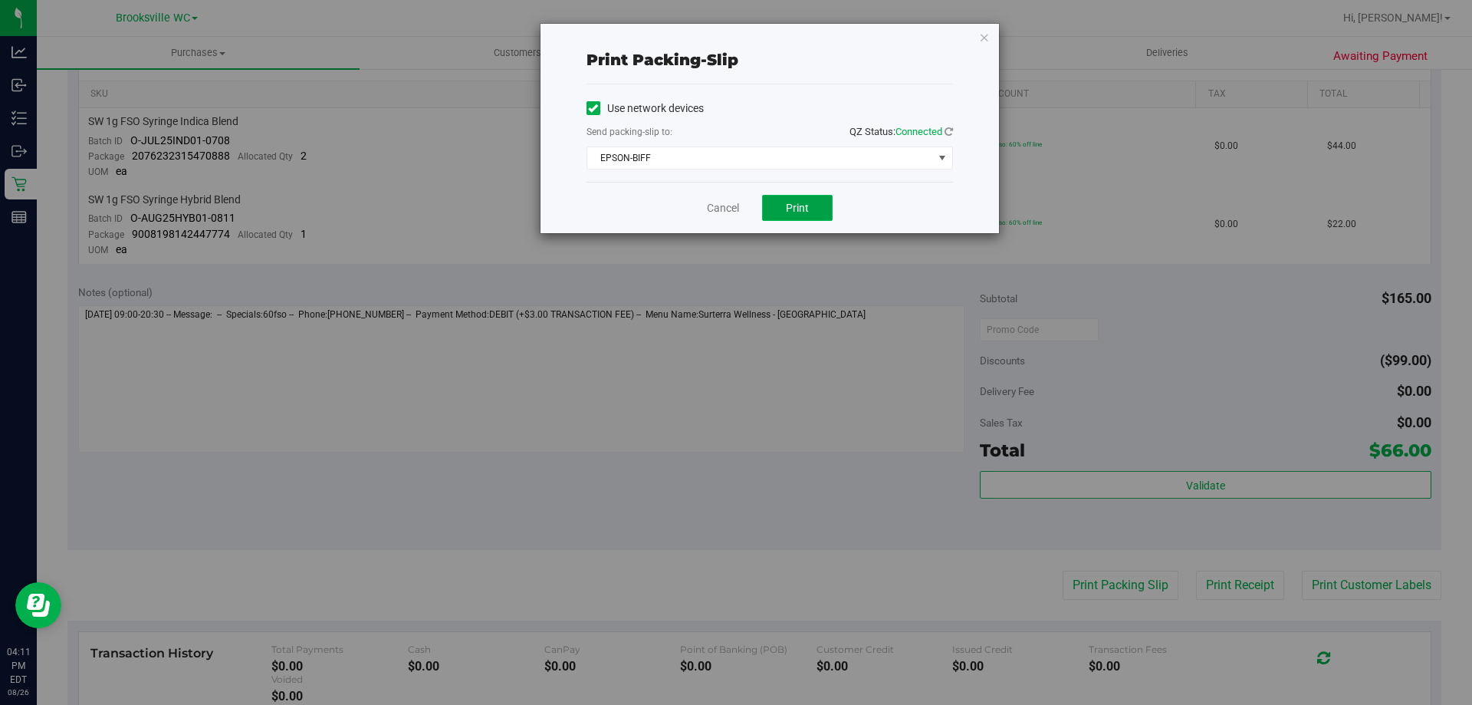
click at [793, 196] on button "Print" at bounding box center [797, 208] width 71 height 26
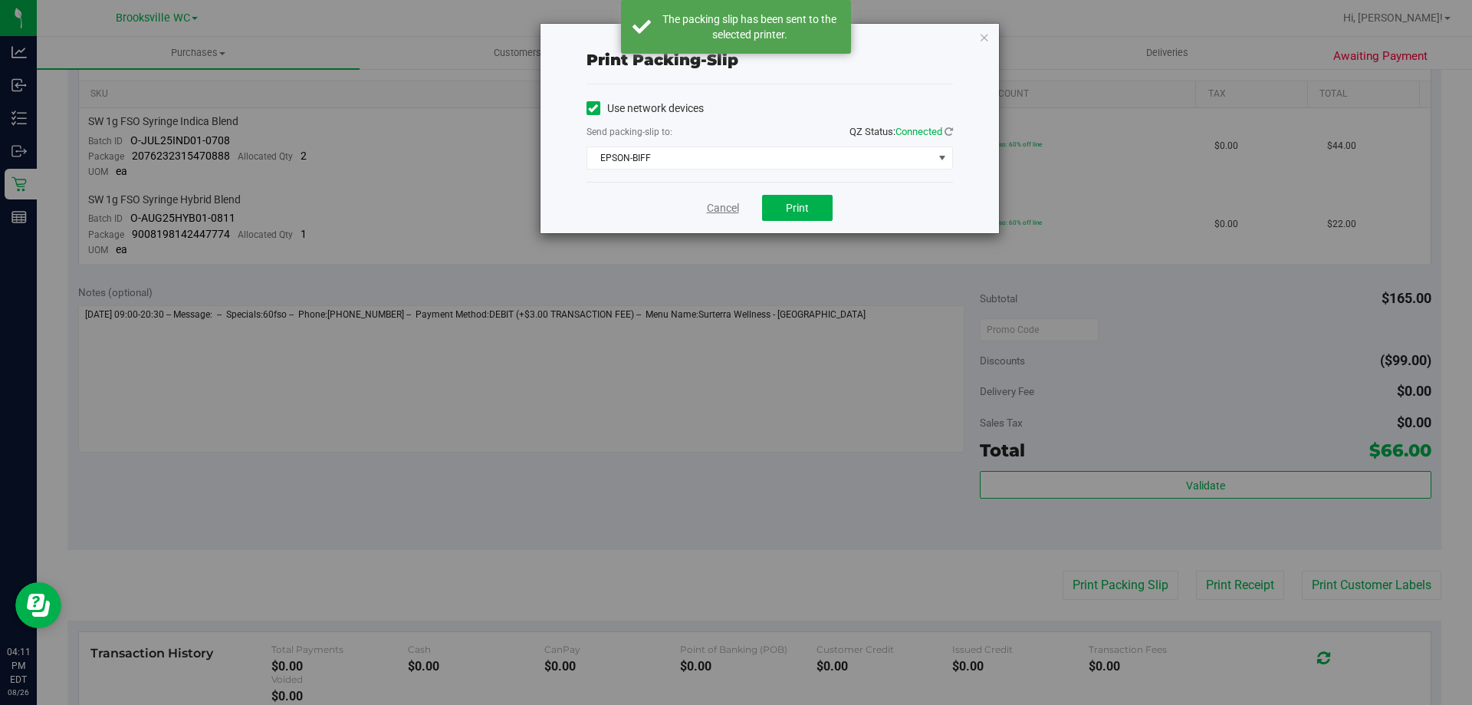
click at [733, 212] on link "Cancel" at bounding box center [723, 208] width 32 height 16
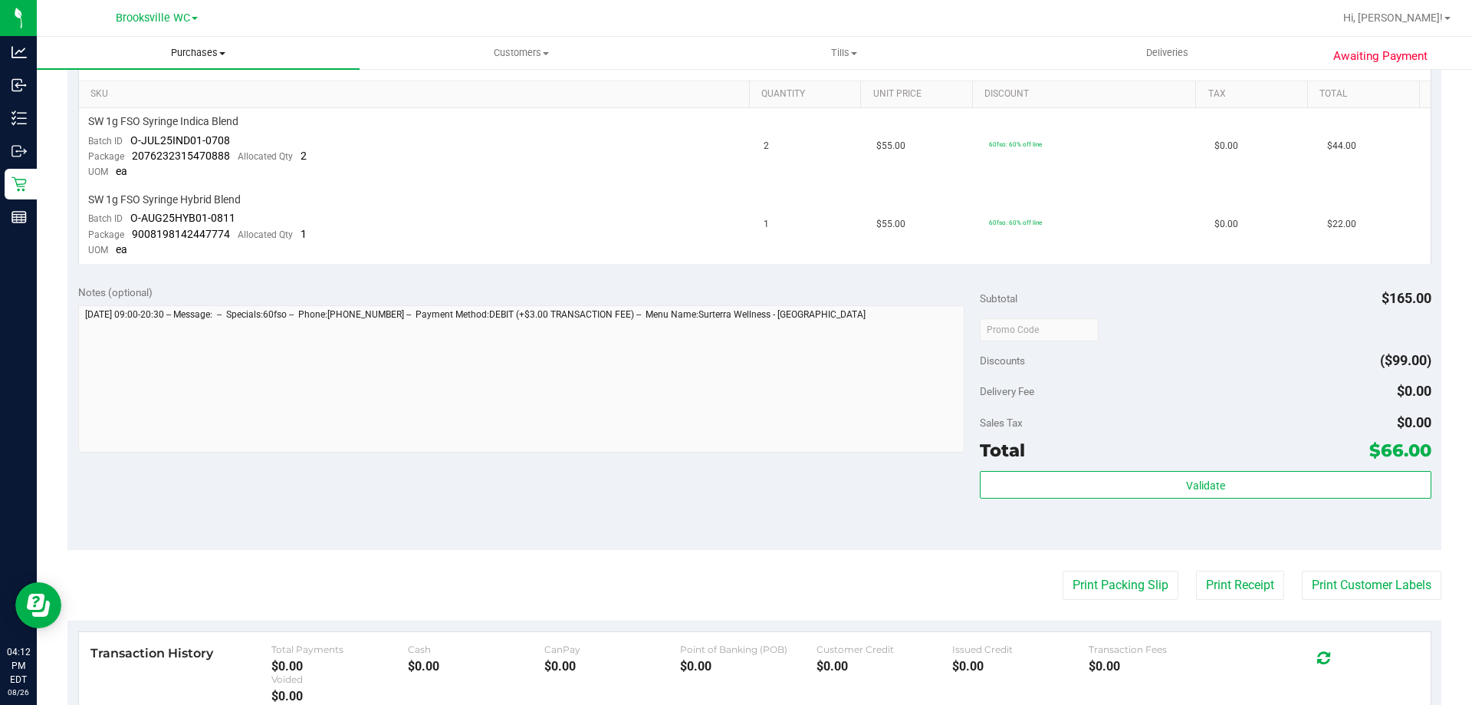
click at [199, 44] on uib-tab-heading "Purchases Summary of purchases Fulfillment All purchases" at bounding box center [198, 53] width 323 height 32
click at [131, 110] on li "Fulfillment" at bounding box center [198, 111] width 323 height 18
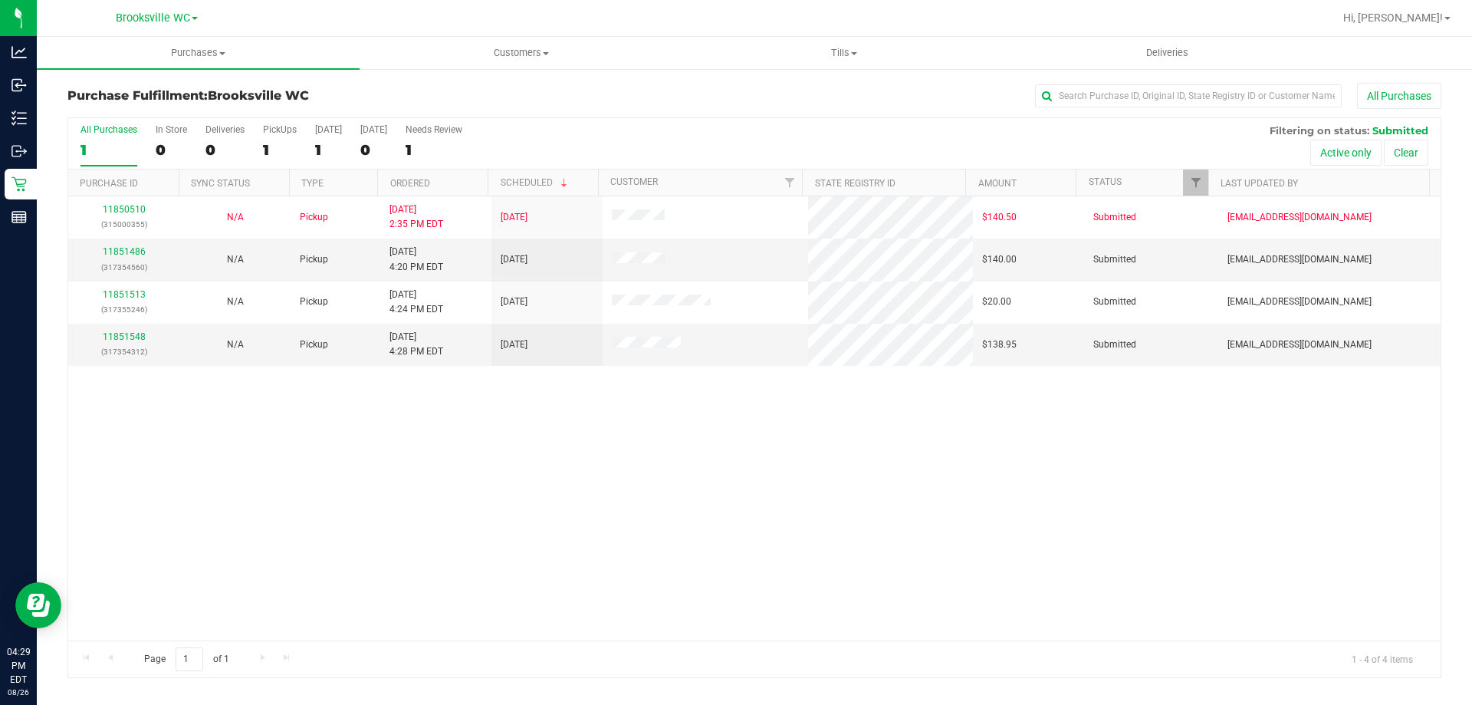
click at [917, 537] on div "11850510 (315000355) N/A Pickup [DATE] 2:35 PM EDT 8/26/2025 $140.50 Submitted …" at bounding box center [754, 418] width 1372 height 444
click at [137, 251] on link "11851486" at bounding box center [124, 251] width 43 height 11
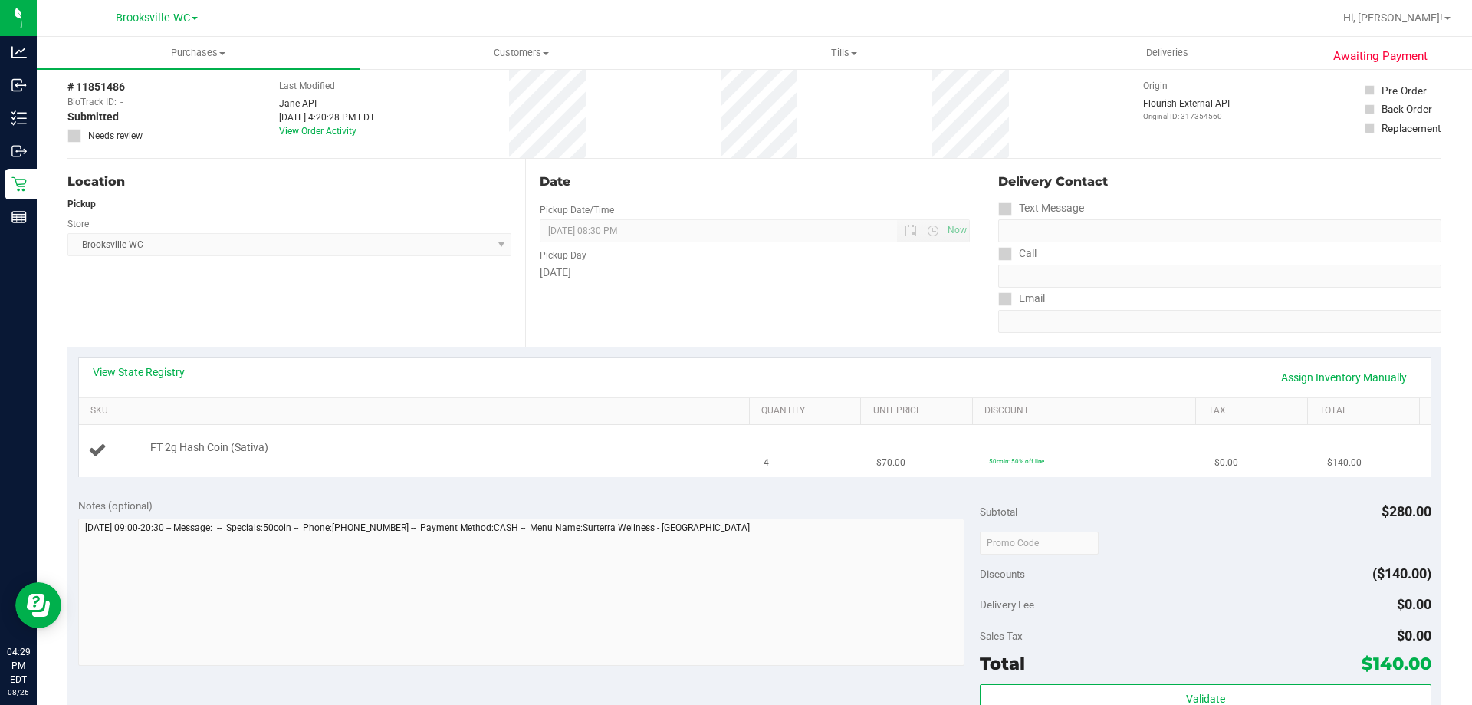
scroll to position [153, 0]
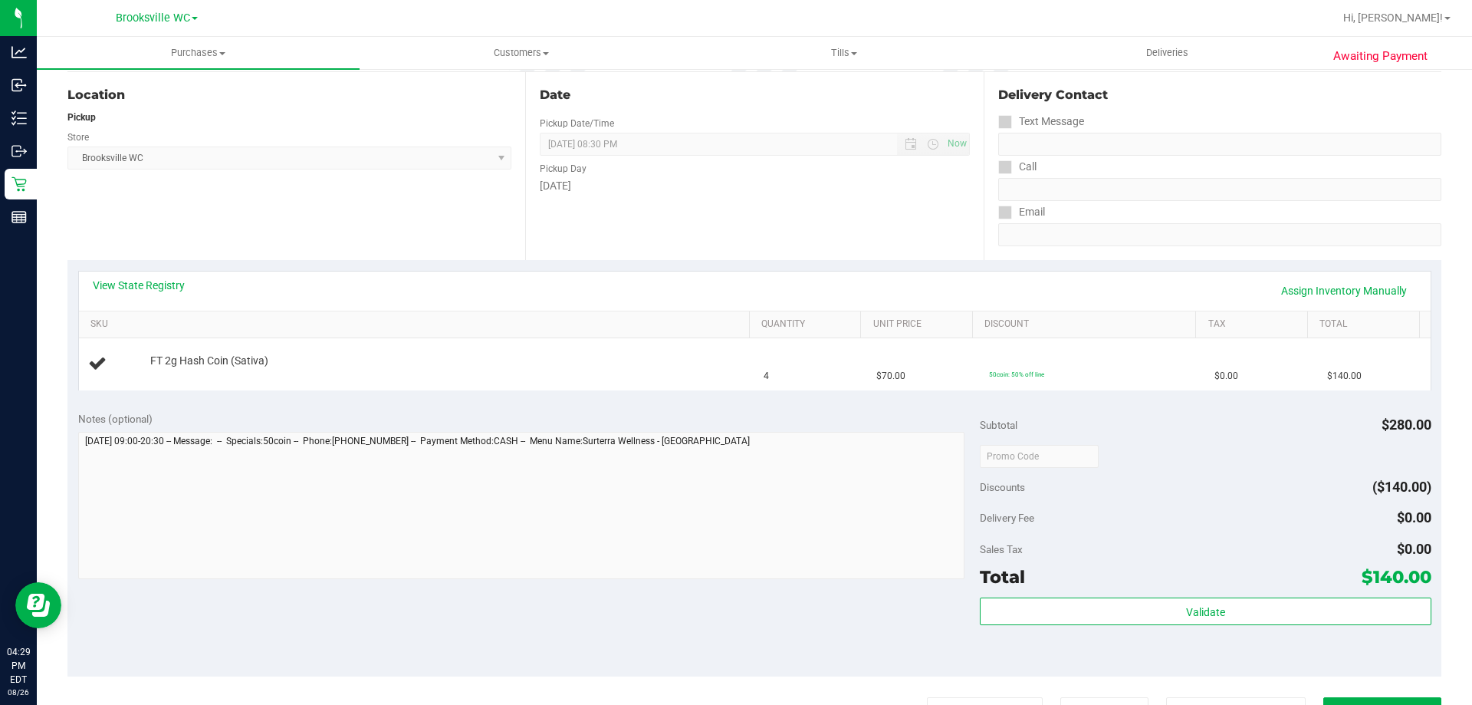
click at [147, 274] on div "View State Registry Assign Inventory Manually" at bounding box center [755, 290] width 1352 height 39
click at [146, 290] on link "View State Registry" at bounding box center [139, 285] width 92 height 15
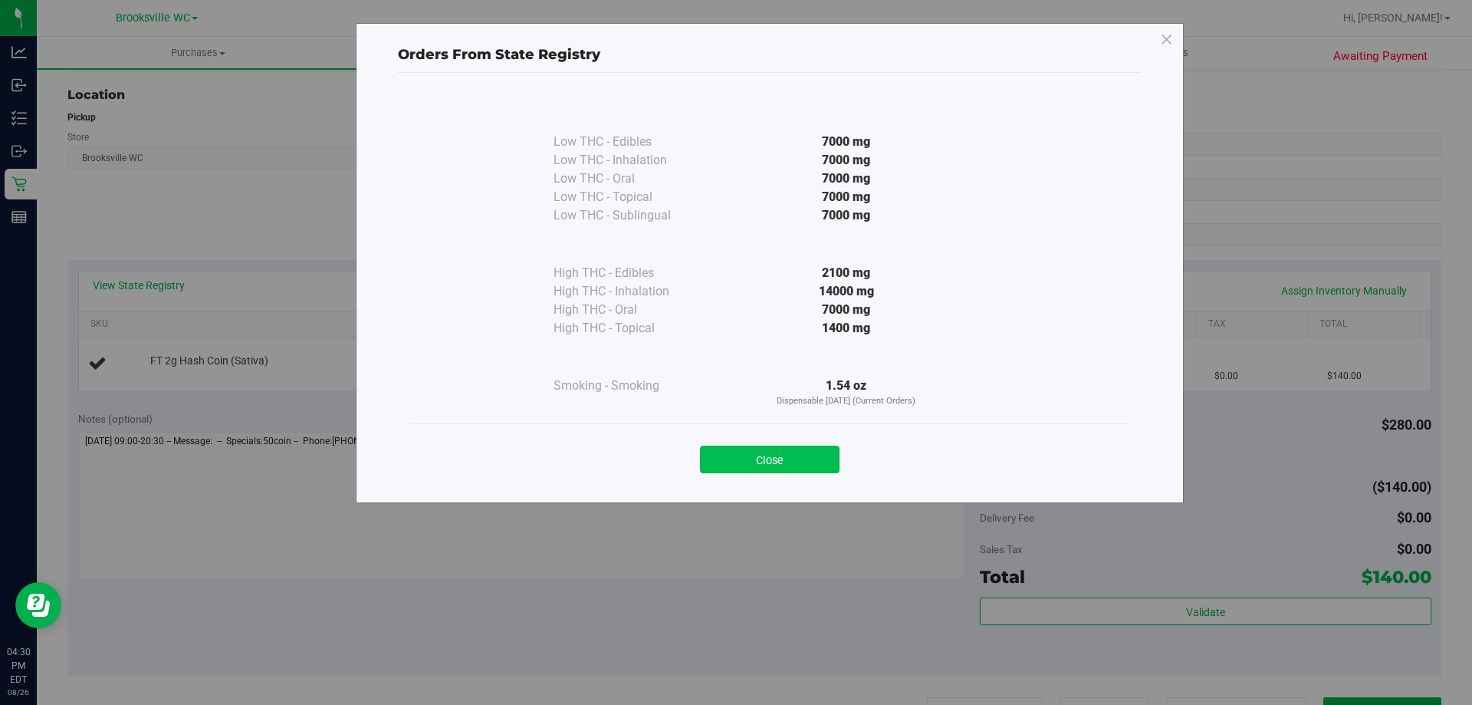
click at [769, 472] on button "Close" at bounding box center [770, 459] width 140 height 28
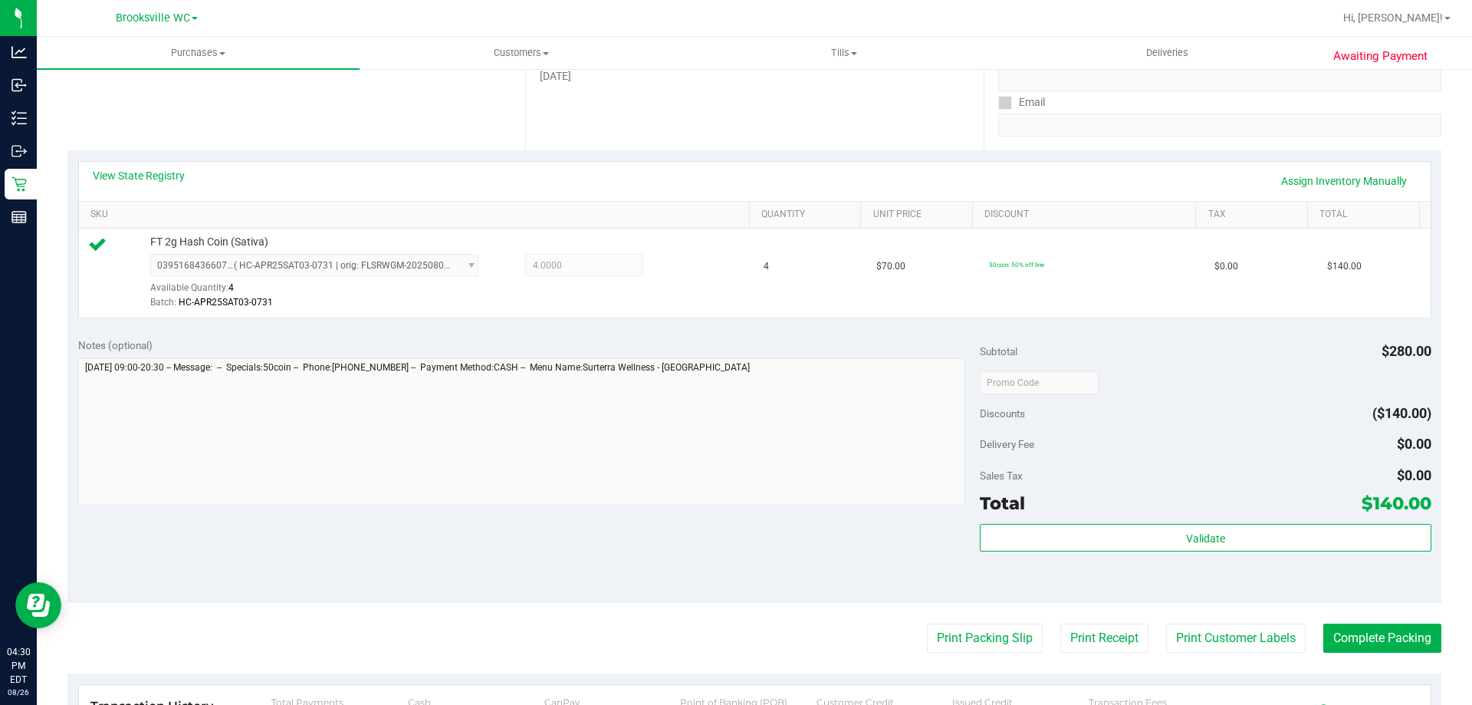
scroll to position [383, 0]
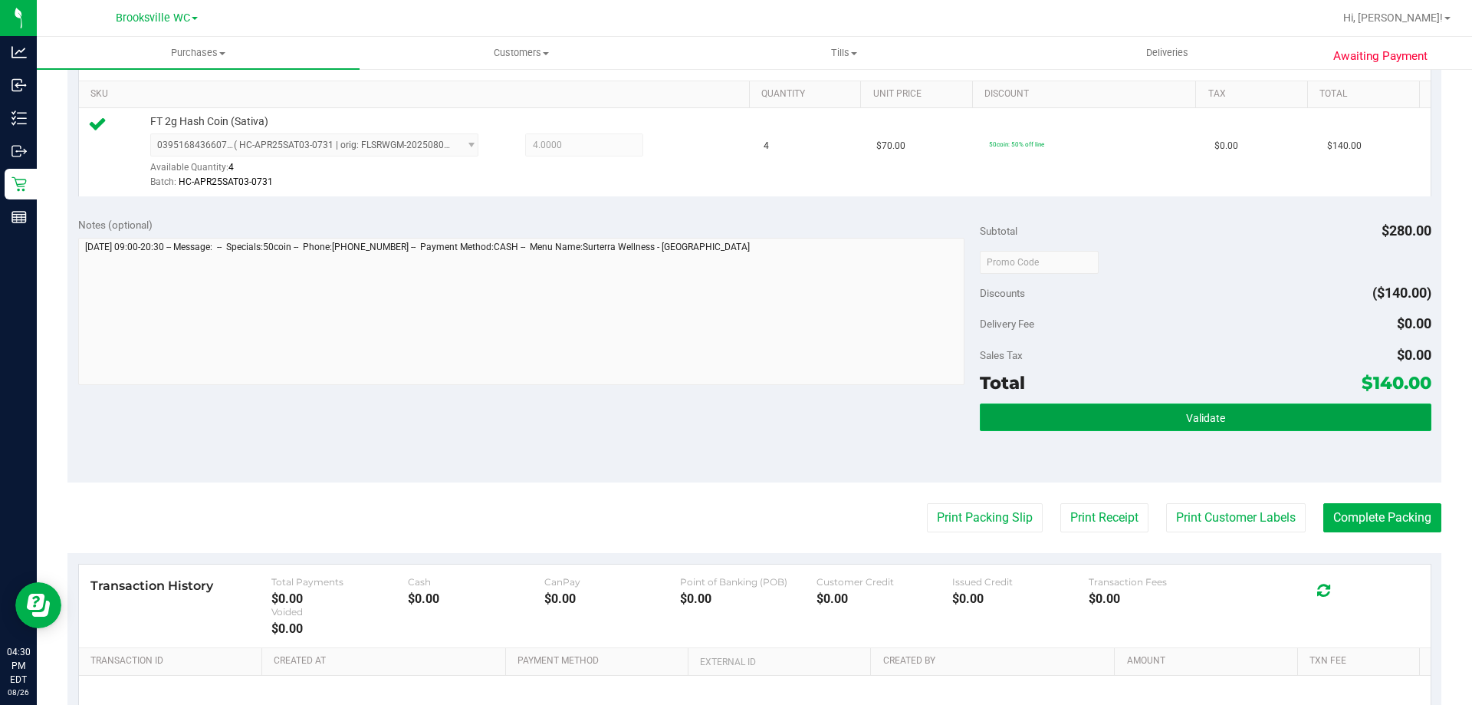
click at [1224, 426] on button "Validate" at bounding box center [1205, 417] width 451 height 28
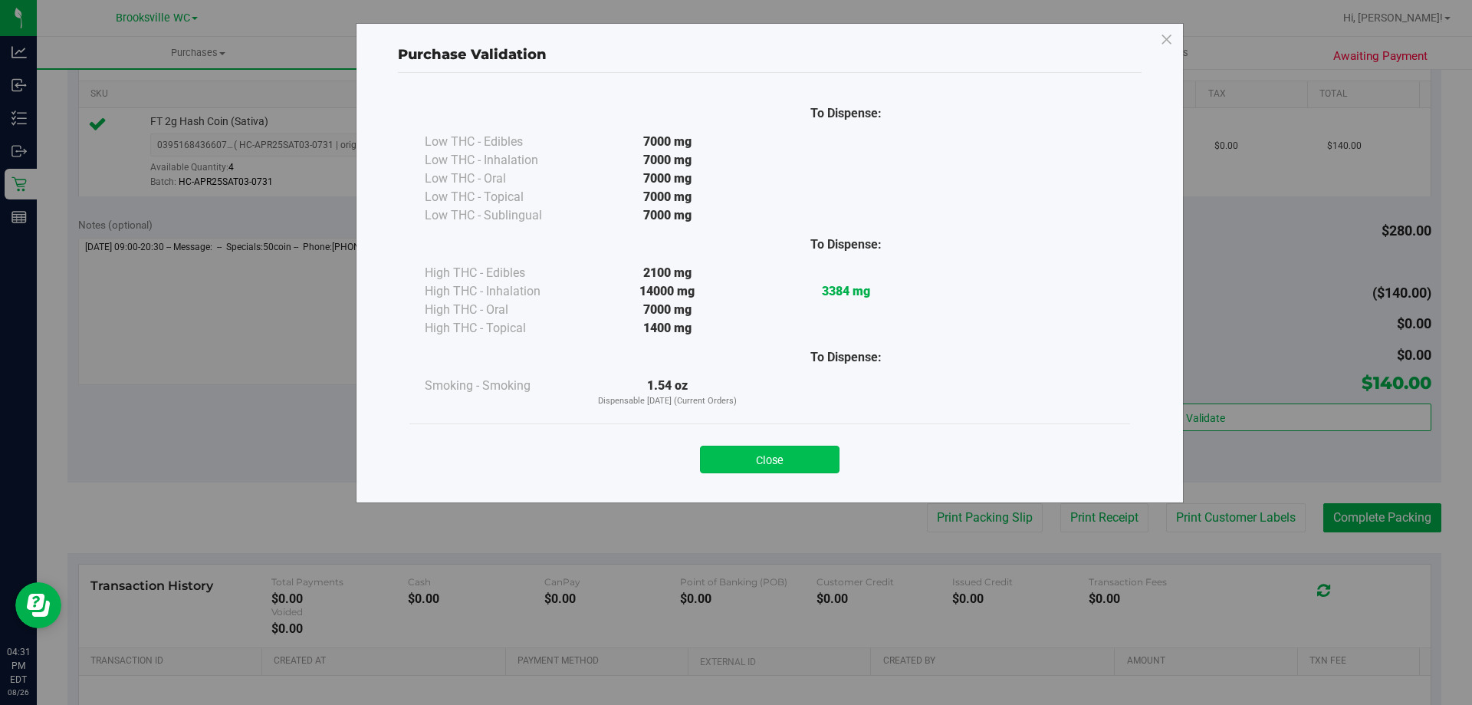
drag, startPoint x: 799, startPoint y: 431, endPoint x: 808, endPoint y: 457, distance: 27.6
click at [800, 436] on div "Close" at bounding box center [769, 454] width 721 height 62
click at [808, 457] on button "Close" at bounding box center [770, 459] width 140 height 28
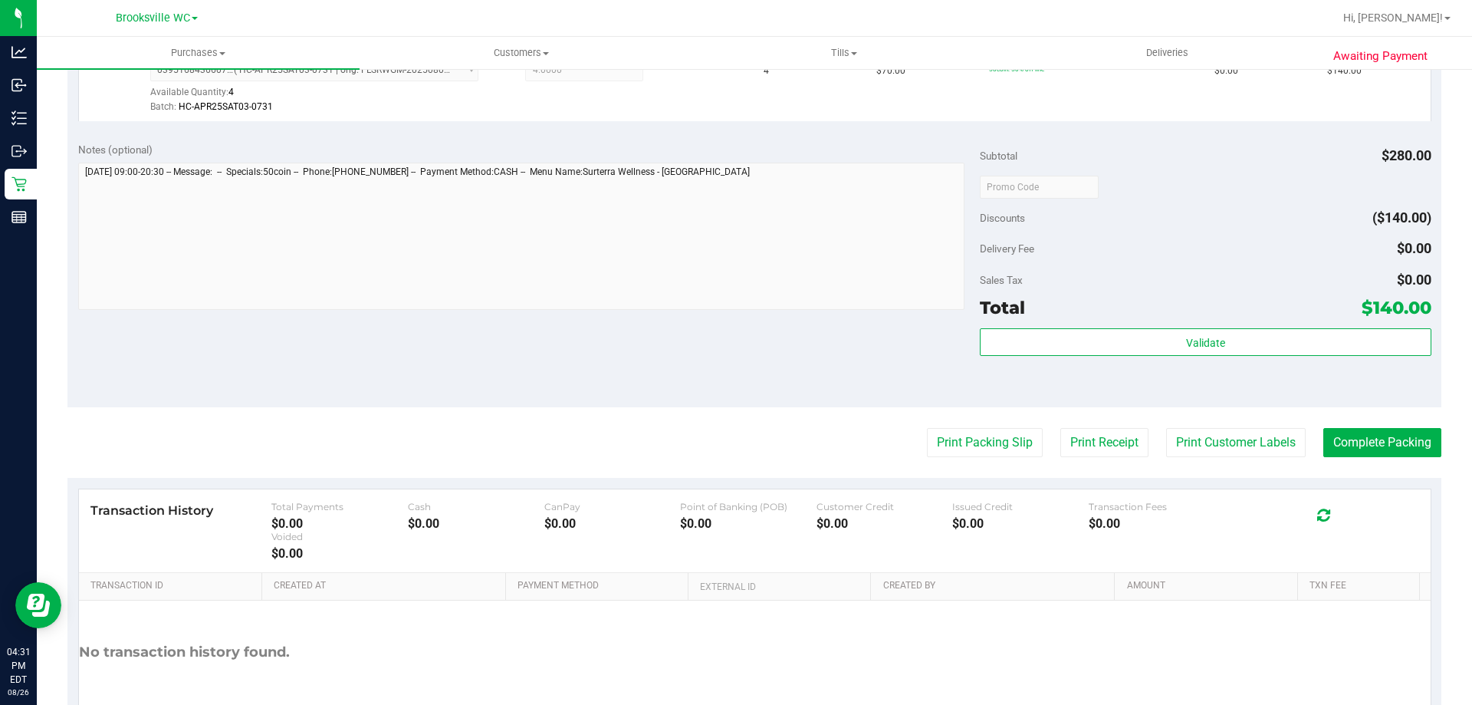
scroll to position [549, 0]
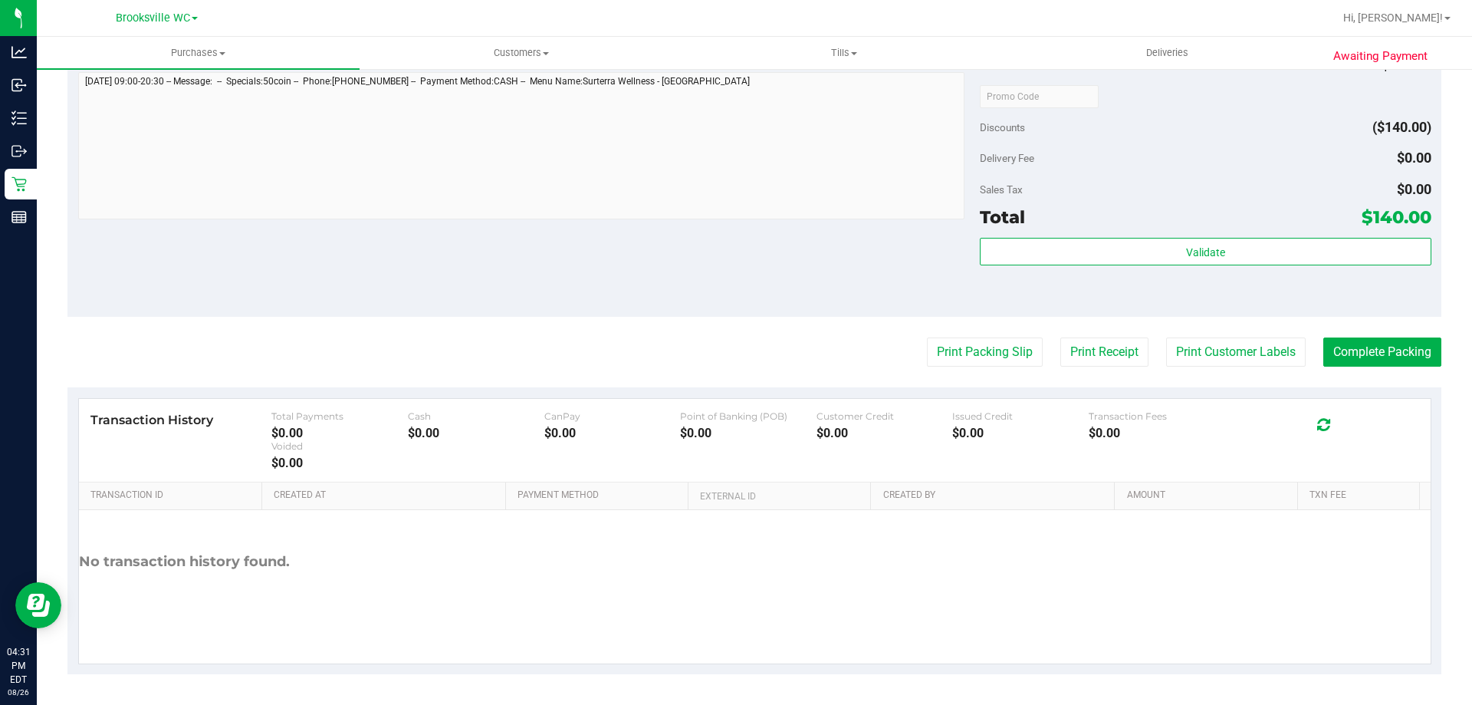
click at [982, 327] on purchase-details "Back Edit Purchase Cancel Purchase View Profile # 11851486 BioTrack ID: - Submi…" at bounding box center [754, 104] width 1374 height 1140
click at [981, 356] on button "Print Packing Slip" at bounding box center [985, 351] width 116 height 29
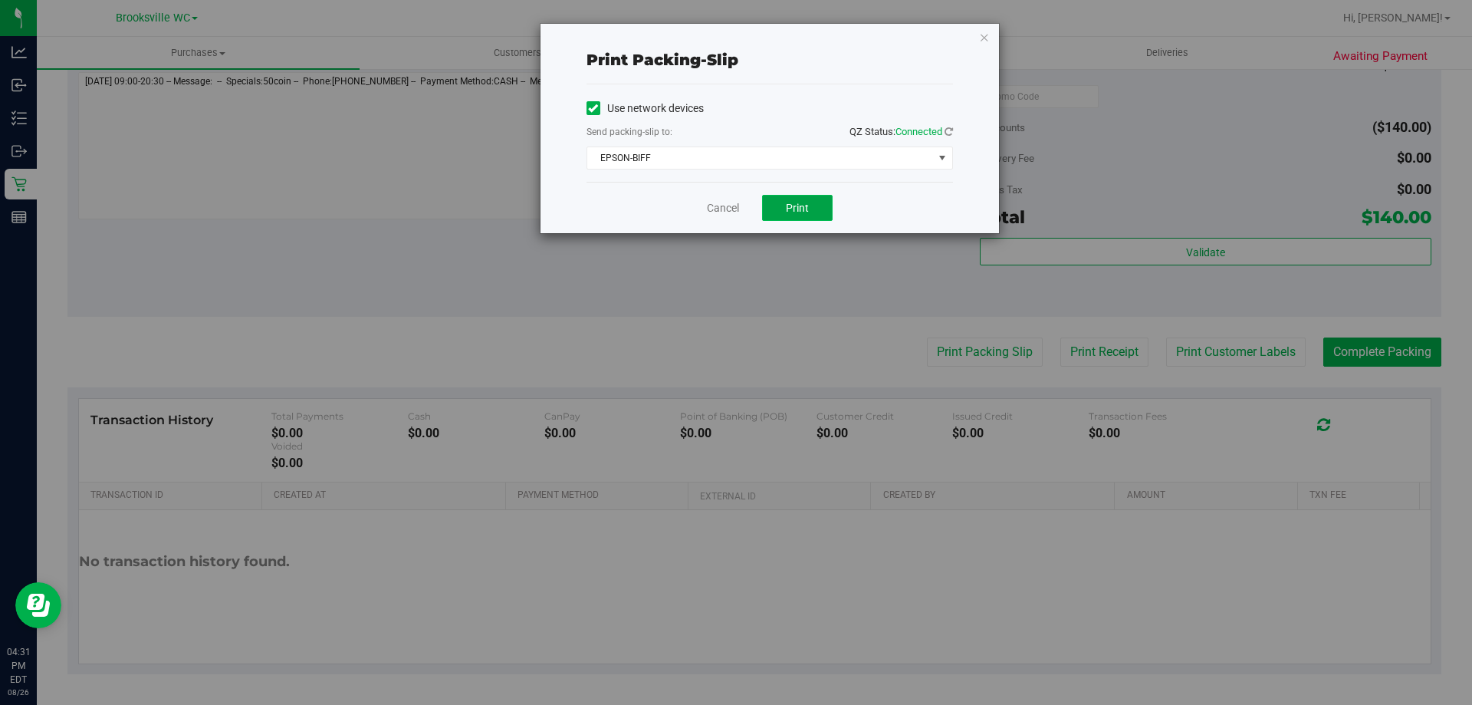
click at [797, 207] on span "Print" at bounding box center [797, 208] width 23 height 12
click at [724, 213] on link "Cancel" at bounding box center [723, 208] width 32 height 16
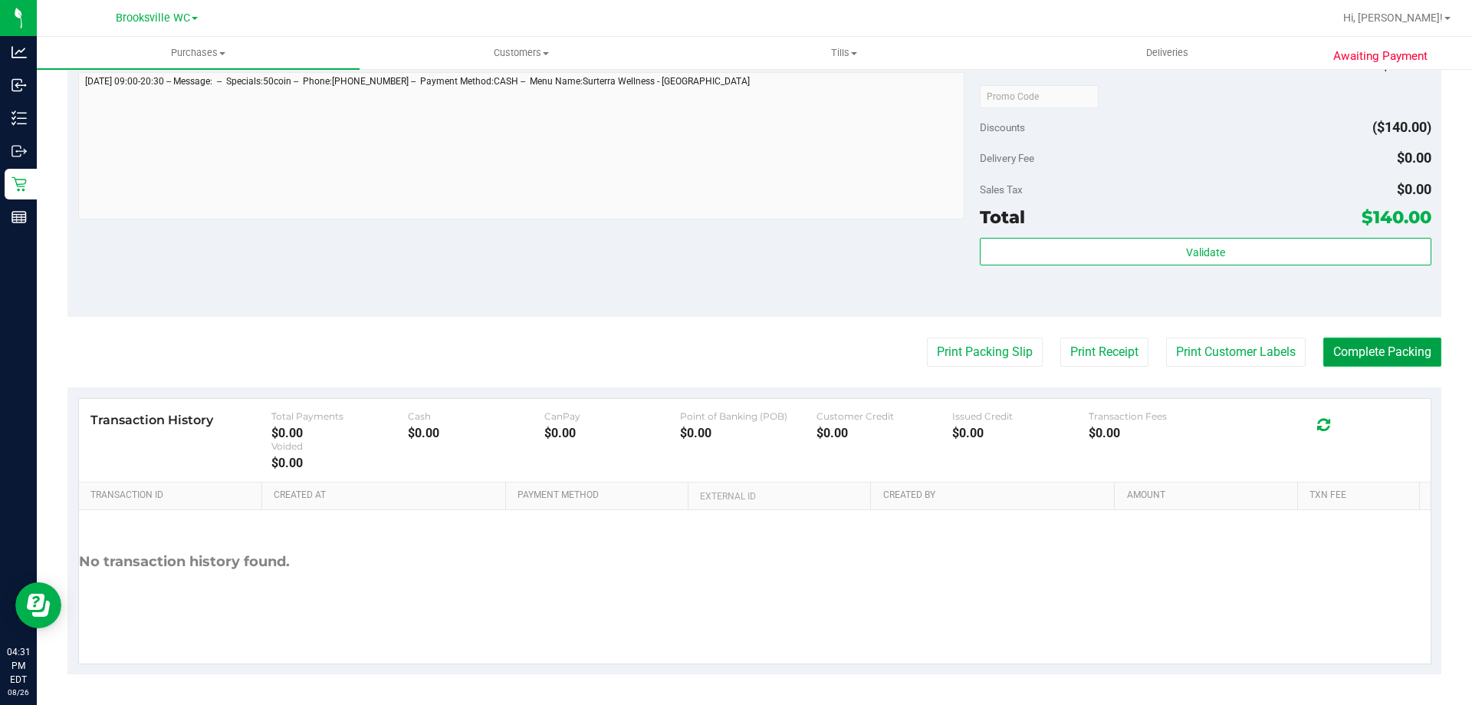
click at [1391, 351] on button "Complete Packing" at bounding box center [1382, 351] width 118 height 29
